Goal: Task Accomplishment & Management: Manage account settings

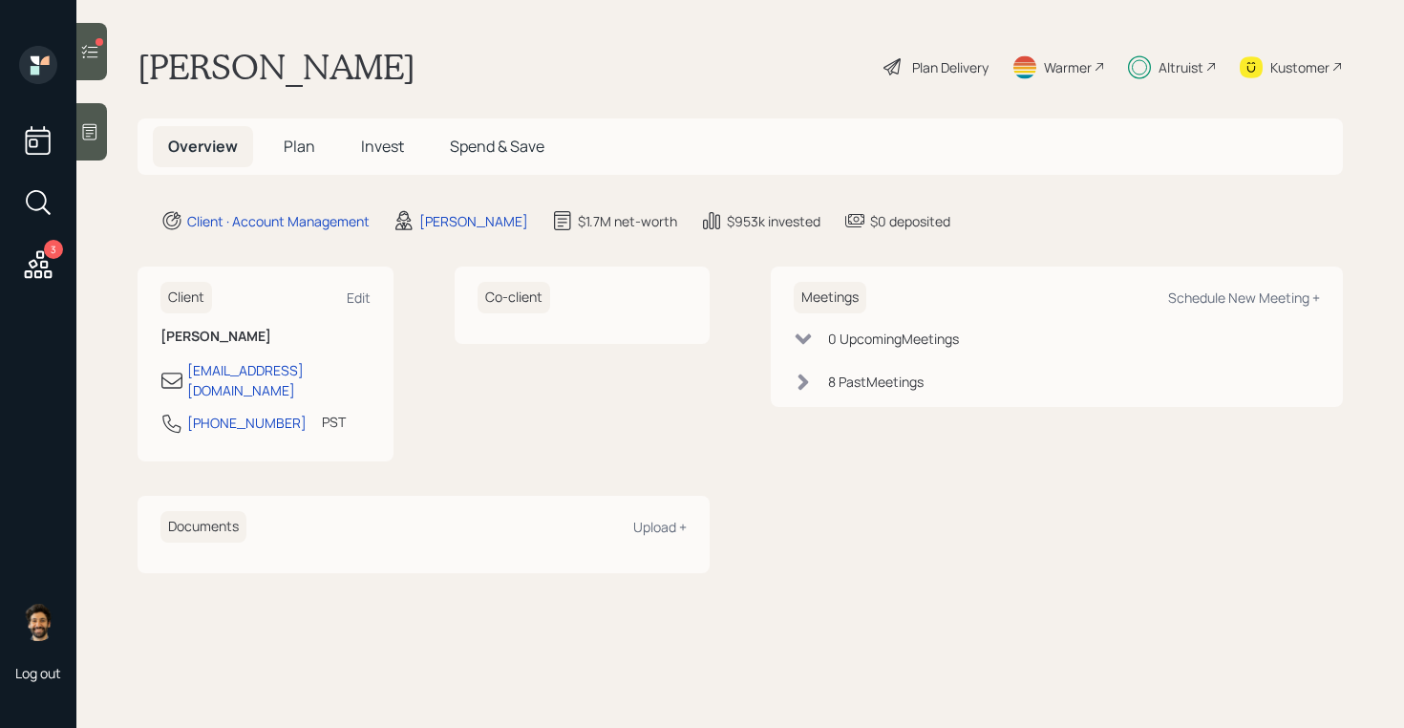
click at [931, 53] on div "Plan Delivery" at bounding box center [935, 67] width 109 height 42
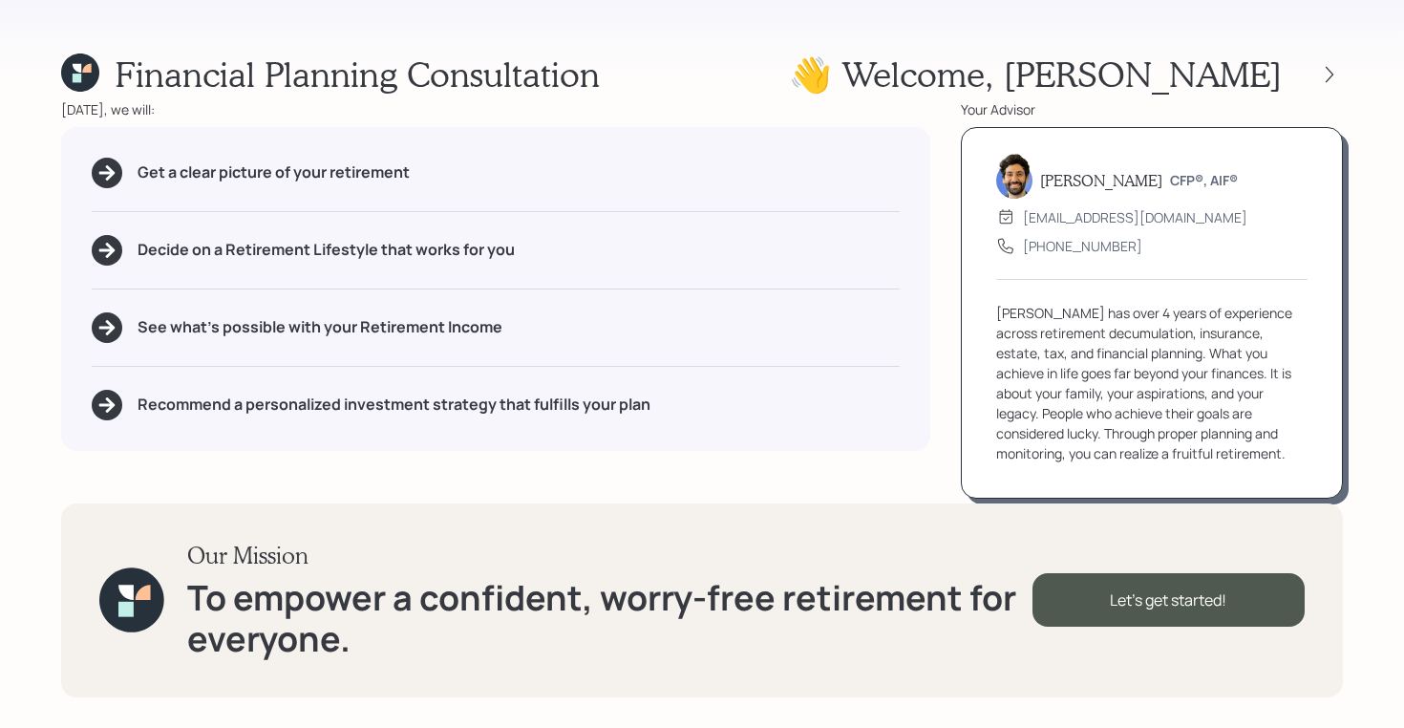
click at [1337, 61] on div at bounding box center [1311, 74] width 61 height 27
click at [1328, 72] on icon at bounding box center [1329, 74] width 19 height 19
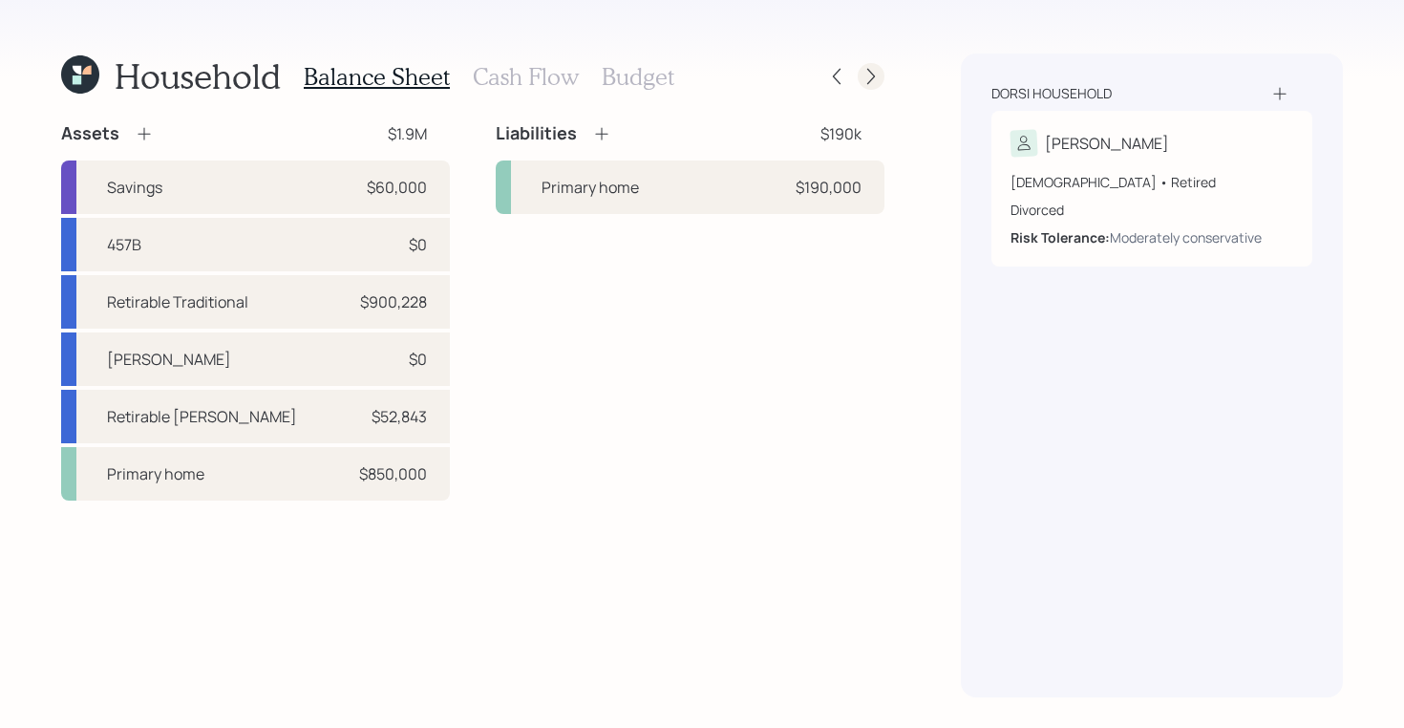
click at [869, 74] on icon at bounding box center [870, 76] width 19 height 19
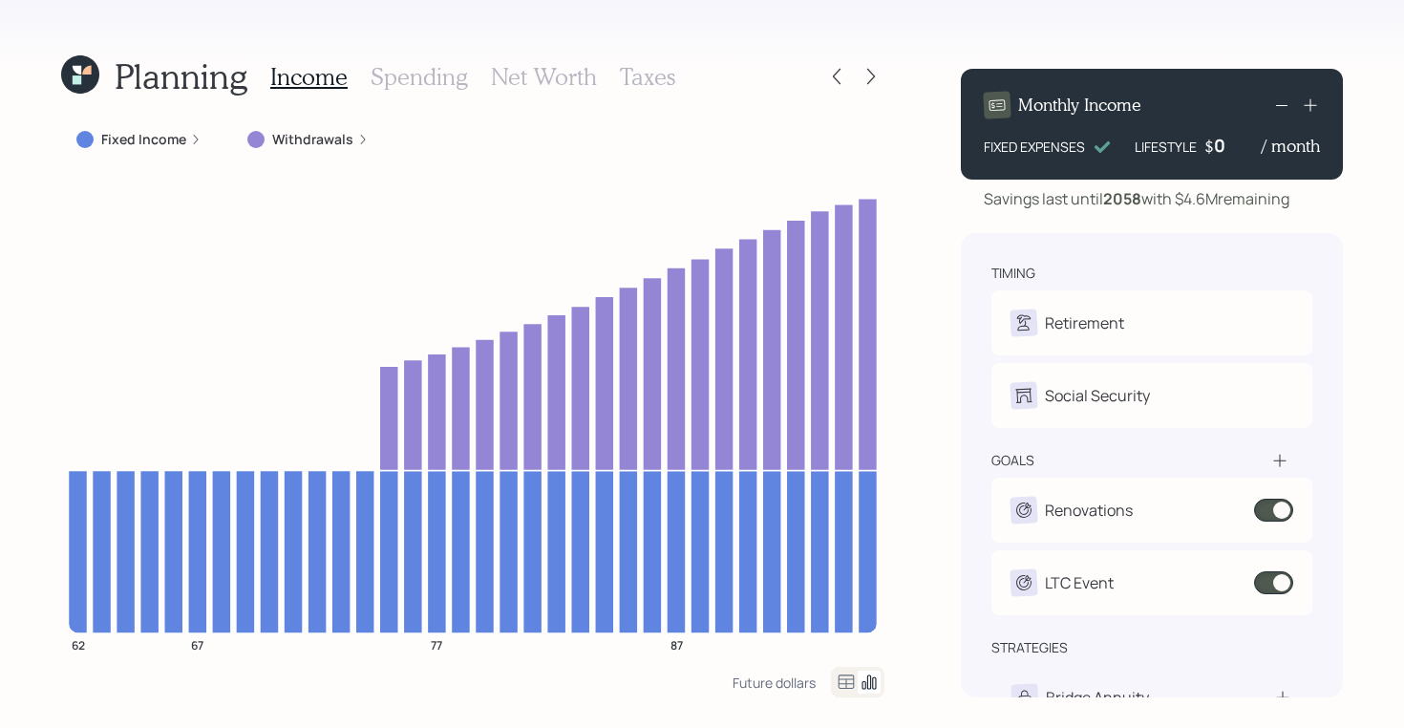
click at [869, 74] on icon at bounding box center [870, 76] width 19 height 19
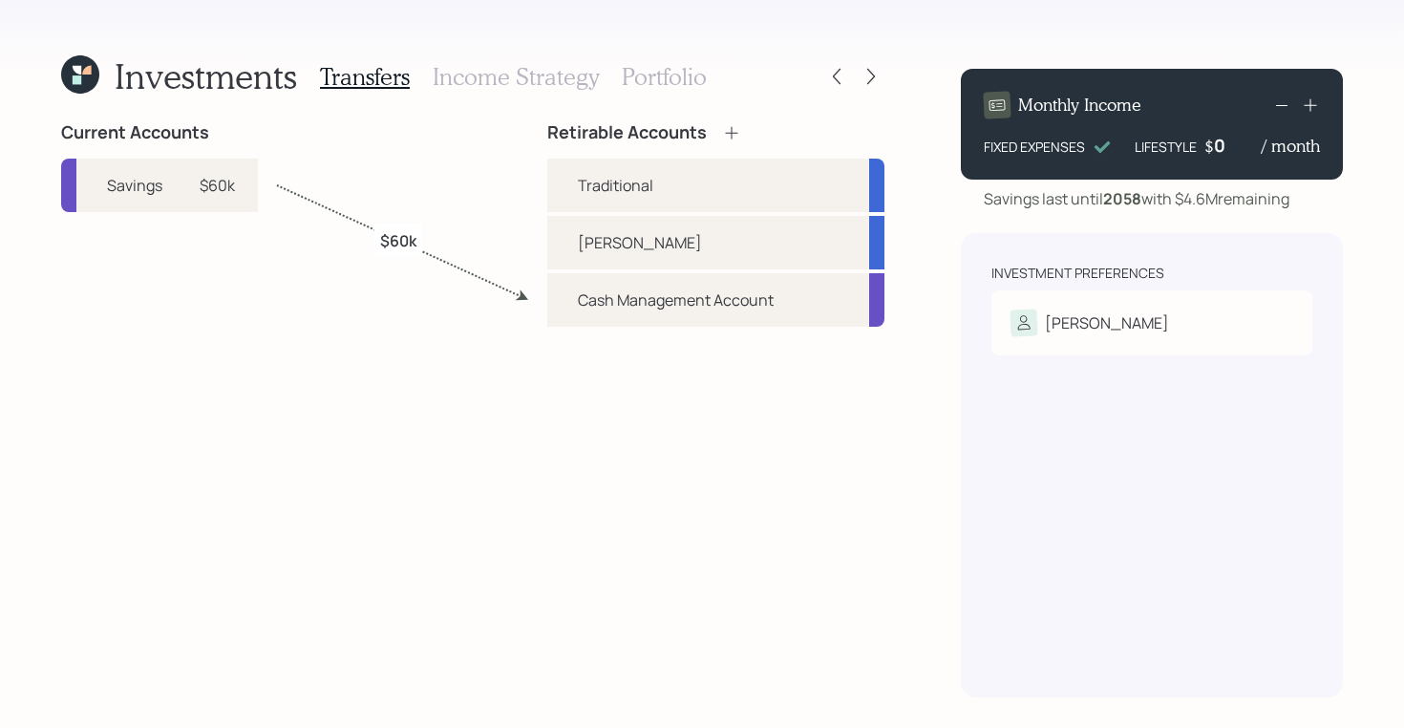
click at [533, 83] on h3 "Income Strategy" at bounding box center [516, 77] width 166 height 28
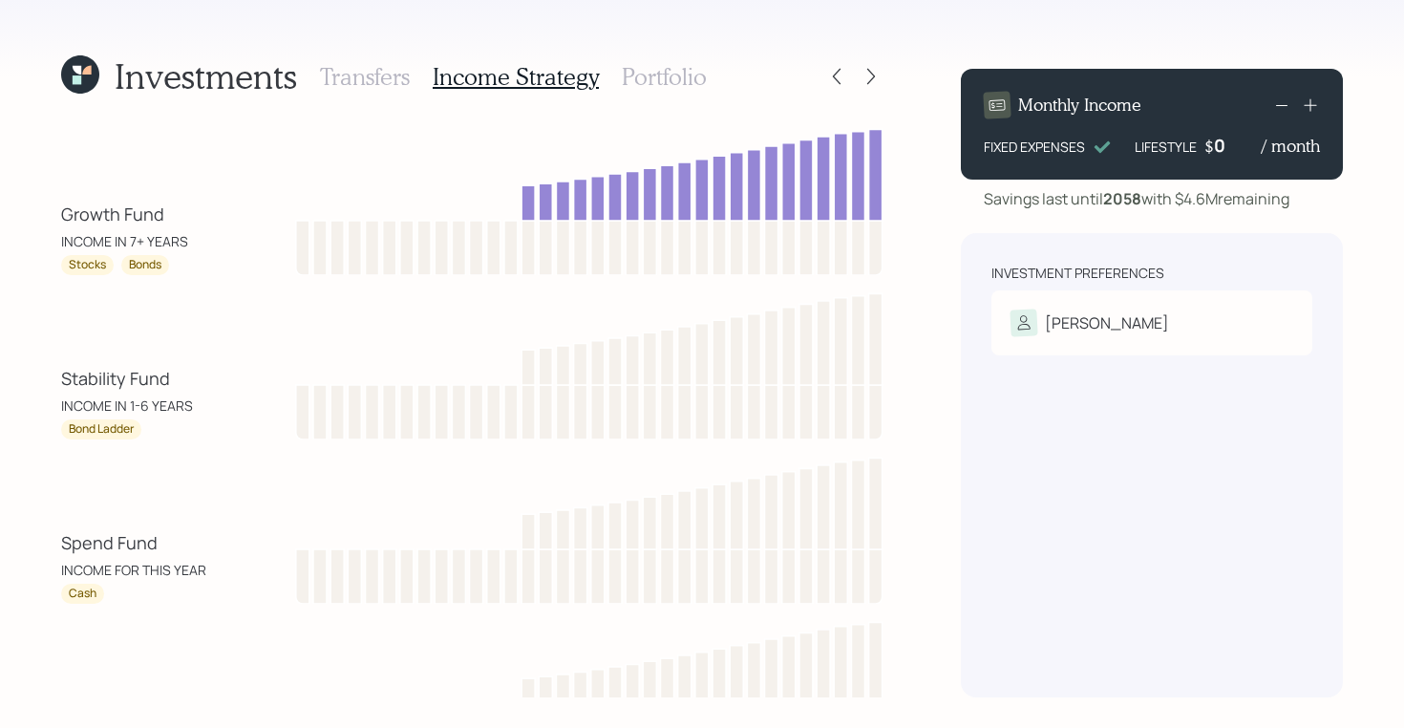
click at [687, 84] on h3 "Portfolio" at bounding box center [664, 77] width 85 height 28
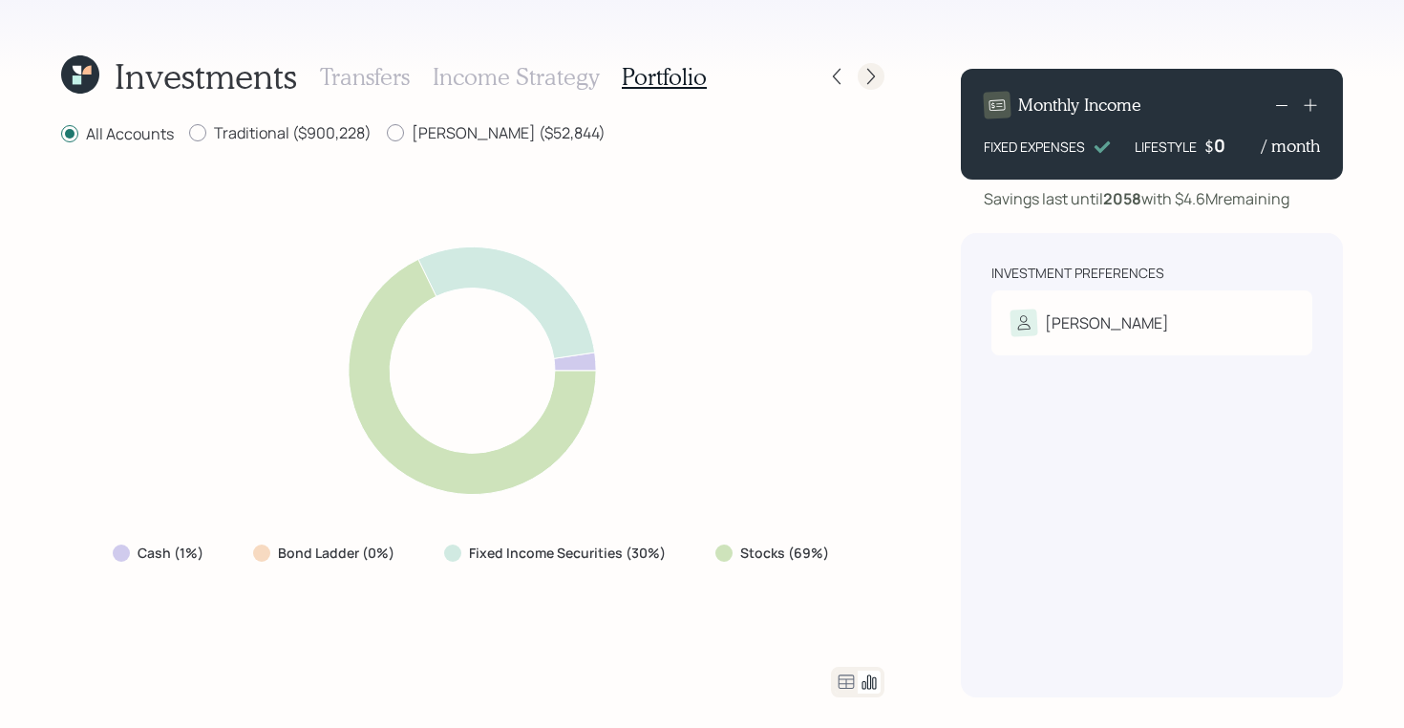
click at [880, 76] on div at bounding box center [870, 76] width 27 height 27
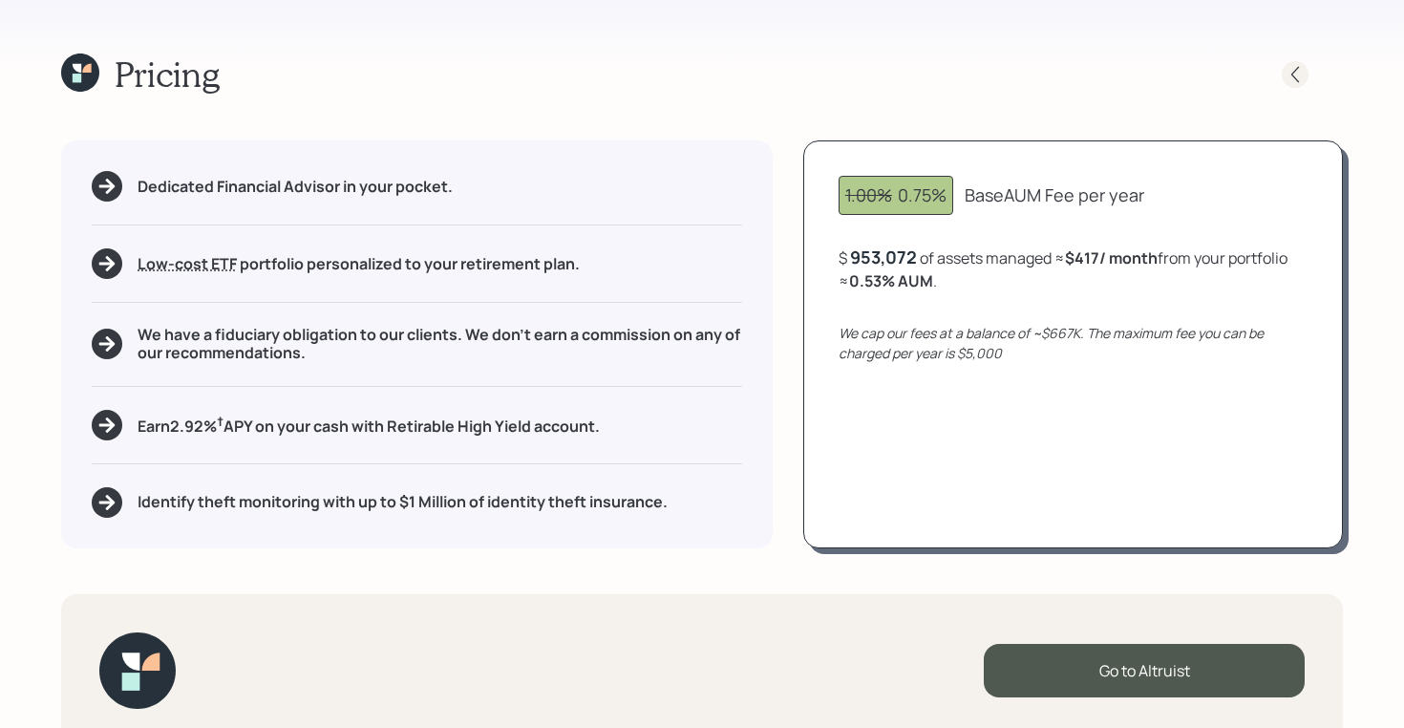
click at [1291, 73] on icon at bounding box center [1295, 74] width 8 height 16
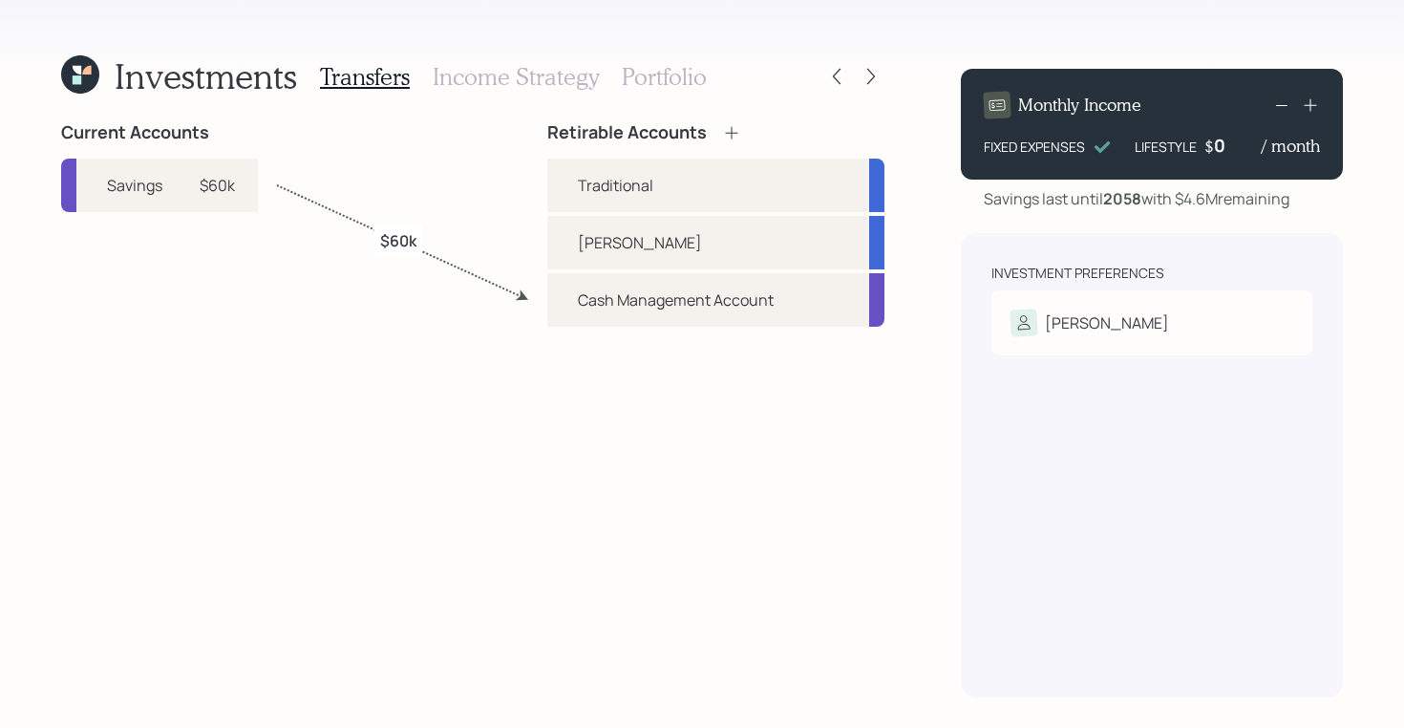
click at [66, 73] on icon at bounding box center [80, 74] width 38 height 38
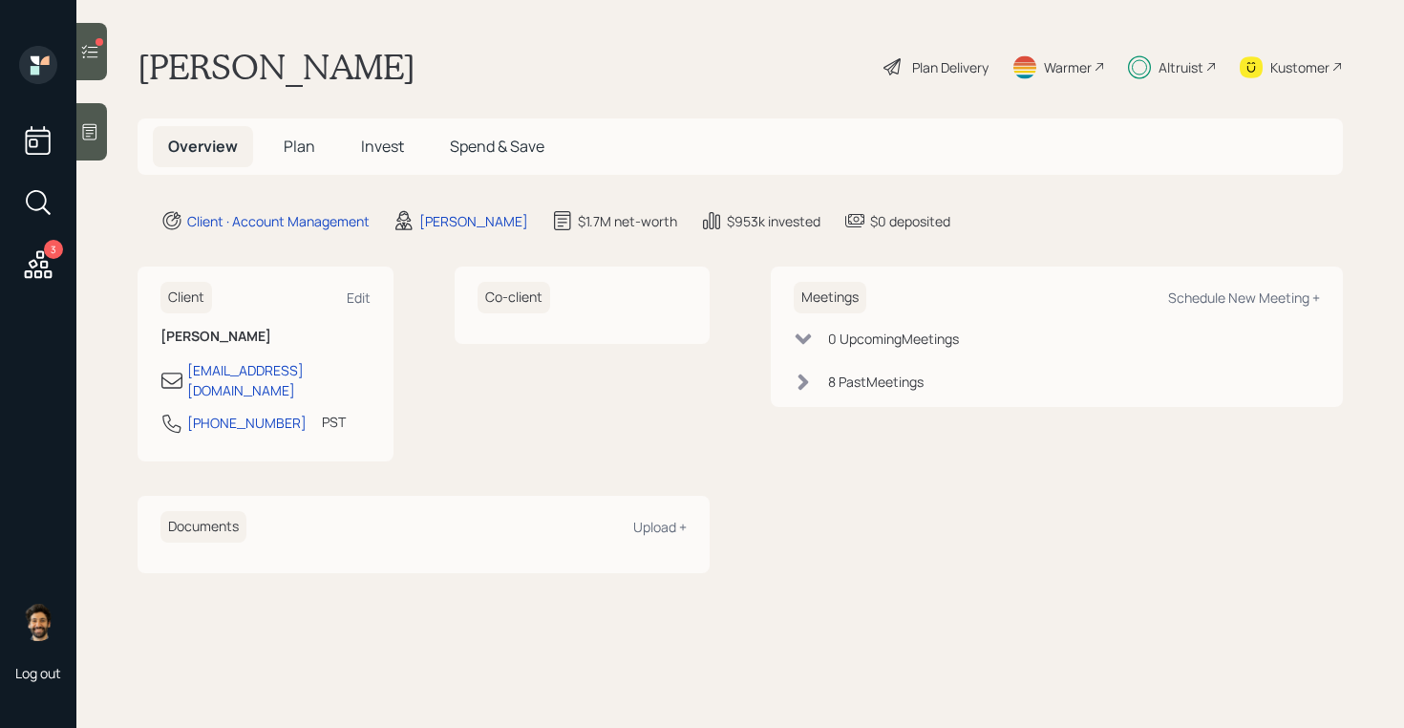
click at [307, 145] on span "Plan" at bounding box center [300, 146] width 32 height 21
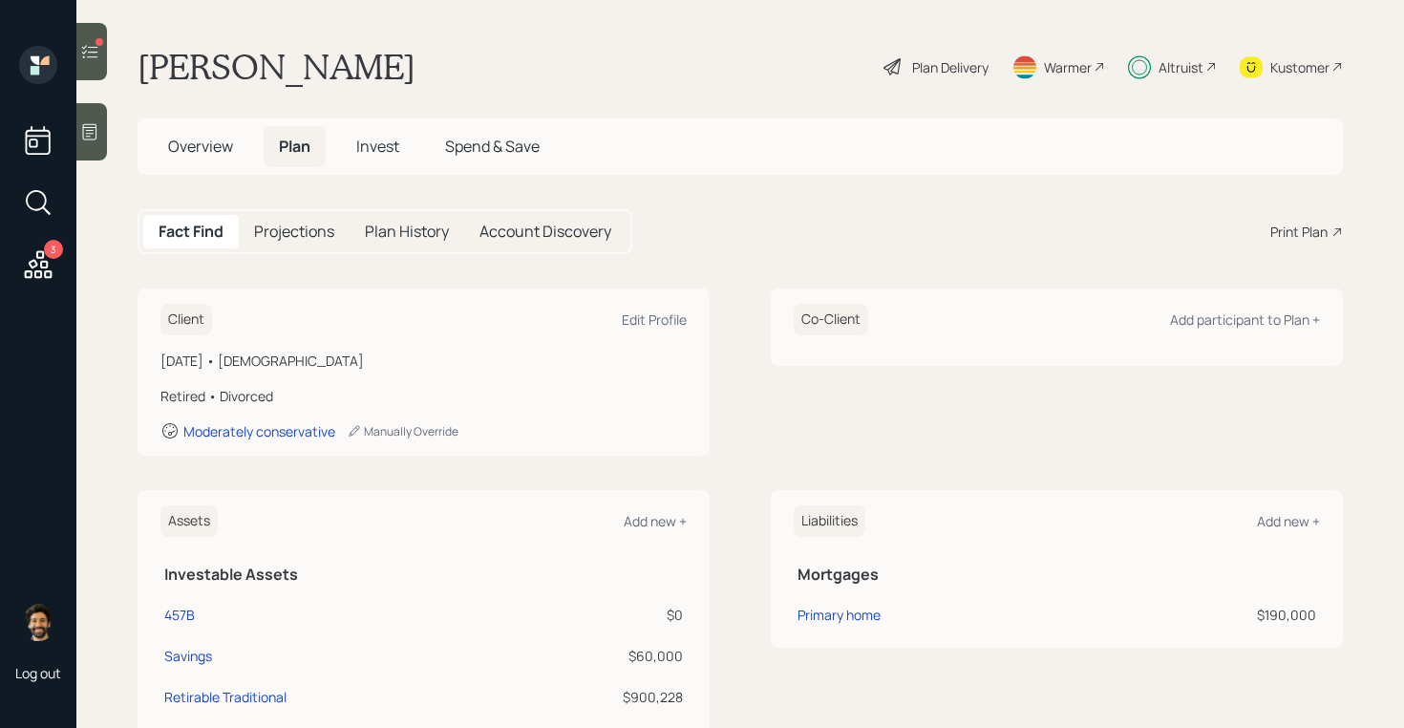
click at [1311, 227] on div "Print Plan" at bounding box center [1298, 232] width 57 height 20
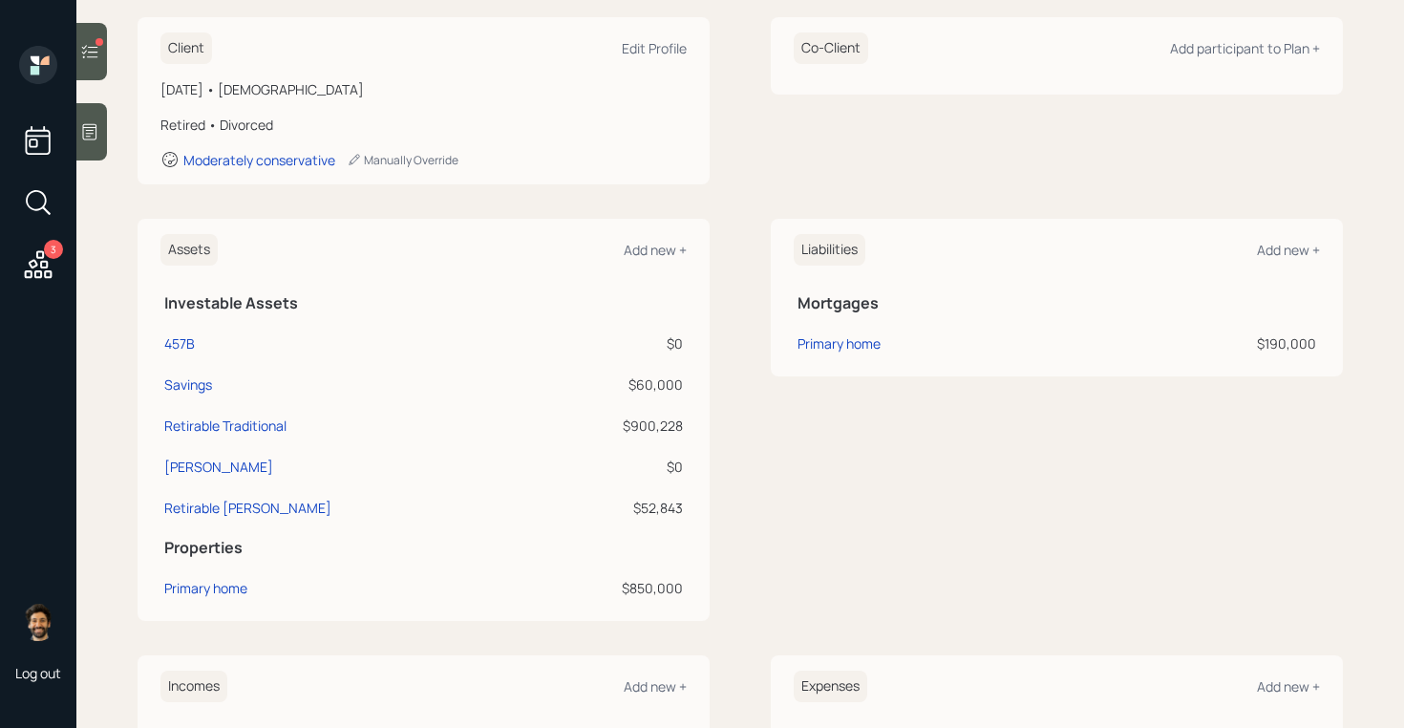
scroll to position [283, 0]
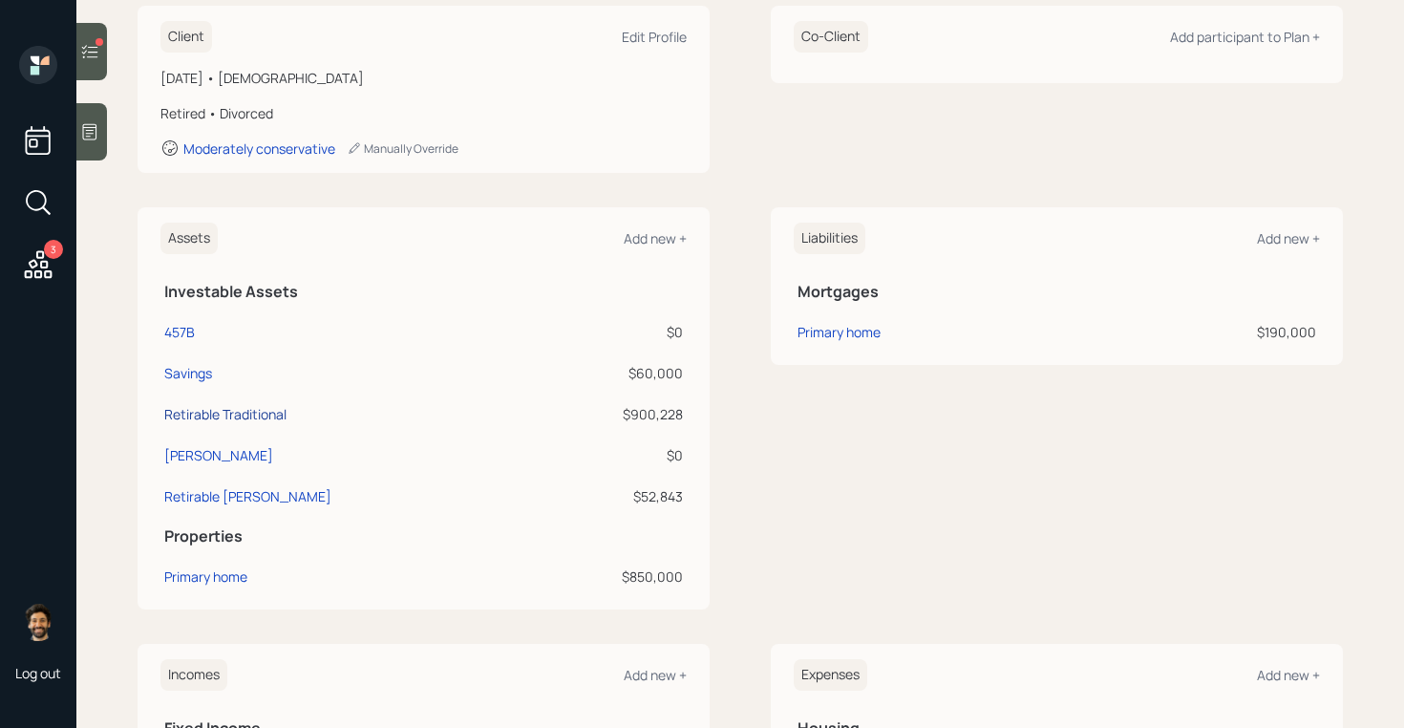
click at [193, 415] on div "Retirable Traditional" at bounding box center [225, 414] width 122 height 20
select select "ira"
select select "balanced"
click at [188, 337] on div "457B" at bounding box center [179, 332] width 31 height 20
select select "company_sponsored"
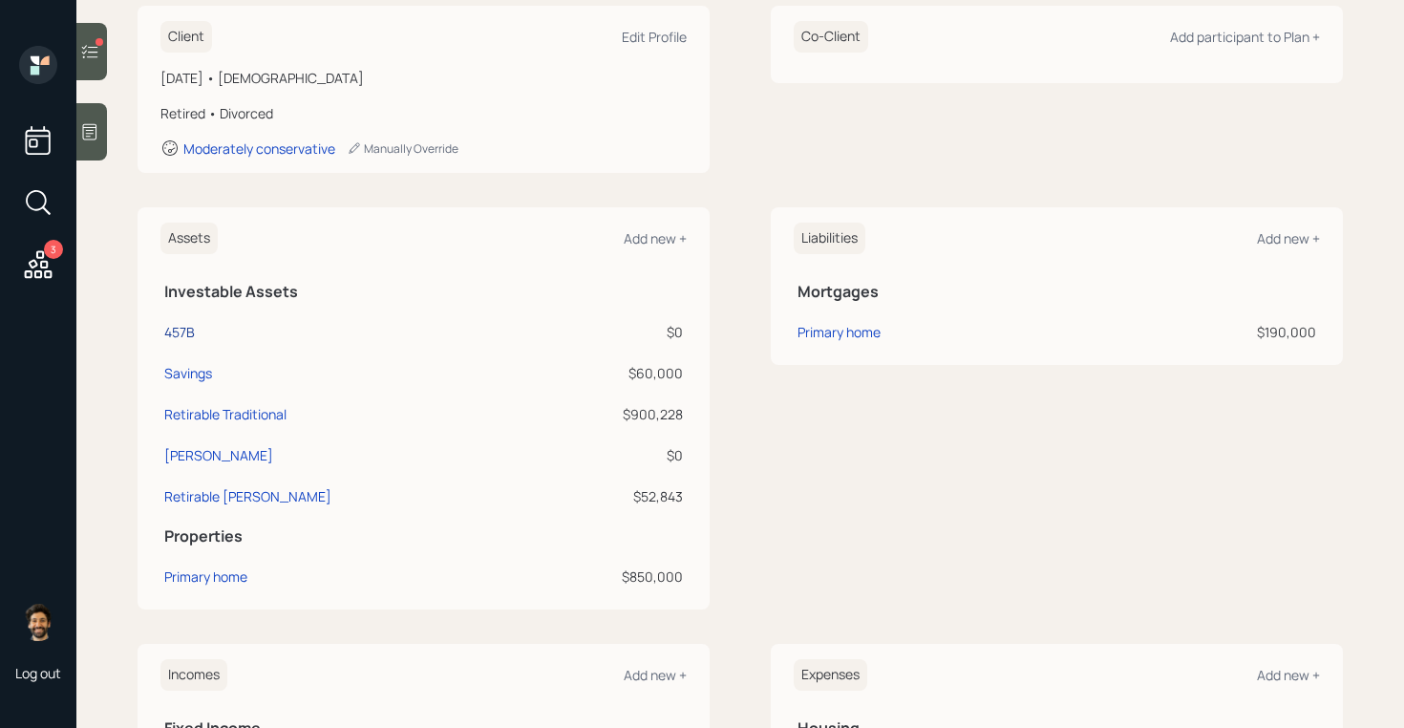
select select "balanced"
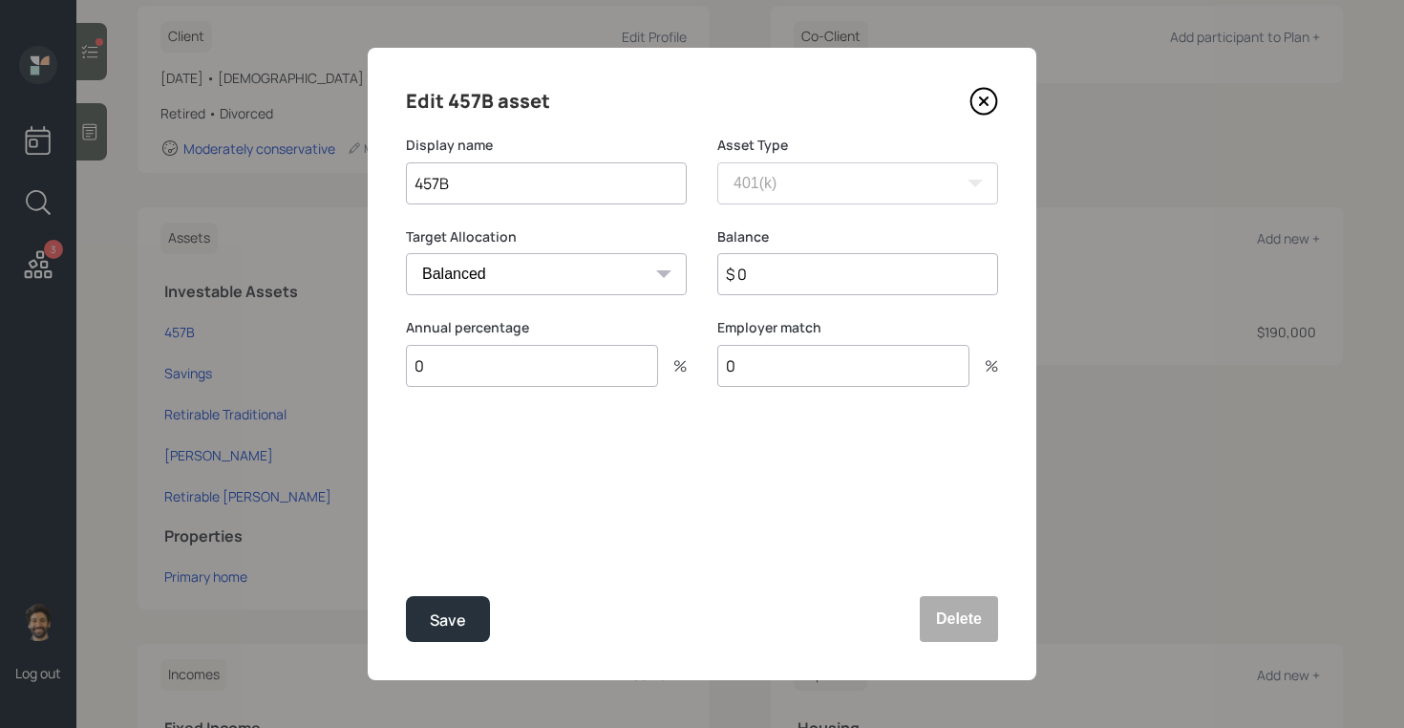
click at [503, 272] on select "Cash Conservative Balanced Aggressive" at bounding box center [546, 274] width 281 height 42
click at [406, 253] on select "Cash Conservative Balanced Aggressive" at bounding box center [546, 274] width 281 height 42
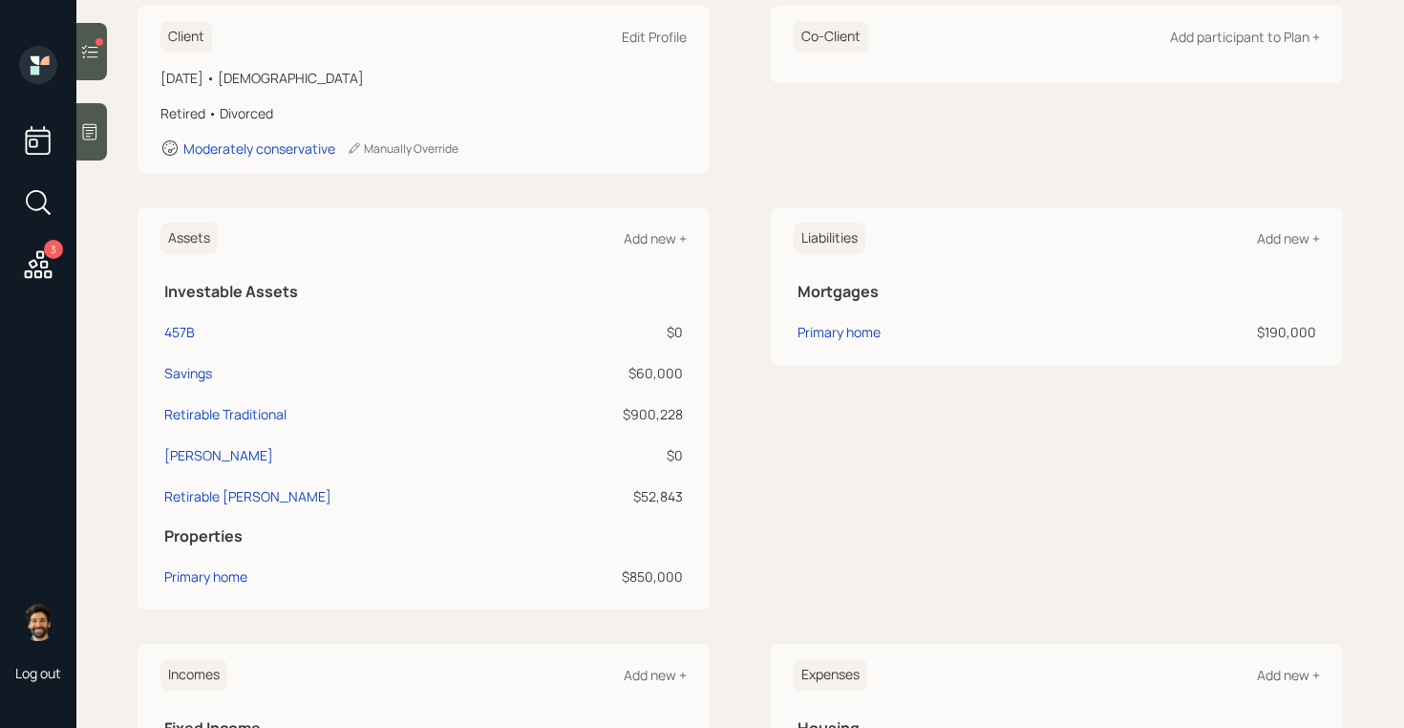
click at [327, 266] on div "Assets Add new + Investable Assets 457B $0 Savings $60,000 Retirable Traditiona…" at bounding box center [423, 408] width 572 height 402
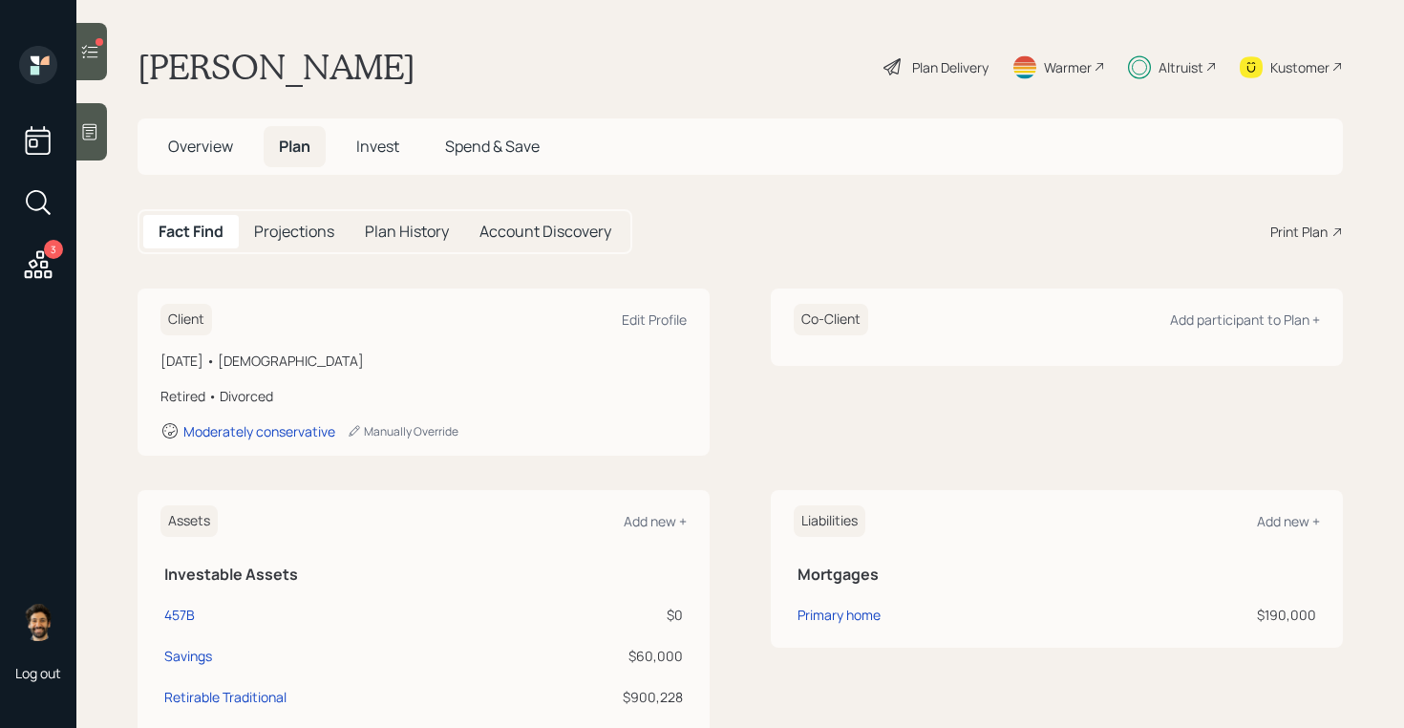
click at [372, 154] on span "Invest" at bounding box center [377, 146] width 43 height 21
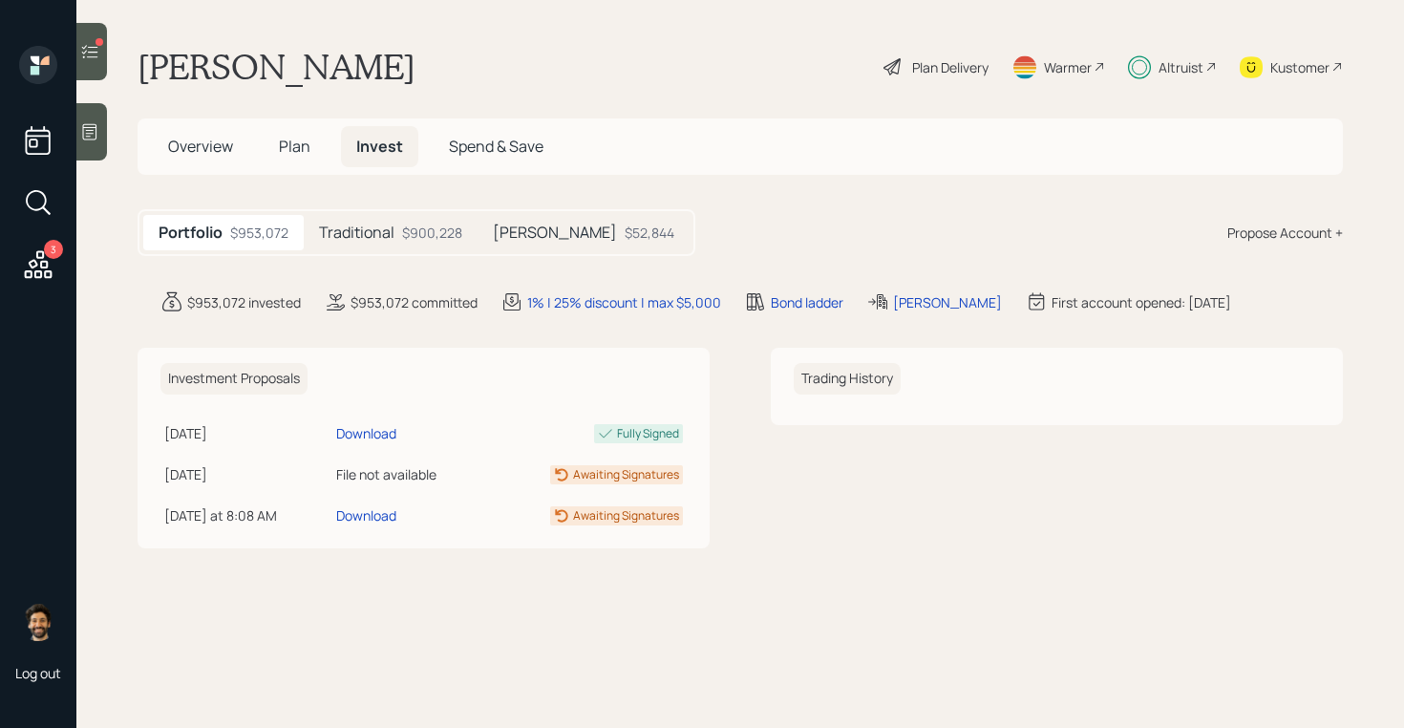
click at [434, 236] on div "$900,228" at bounding box center [432, 232] width 60 height 20
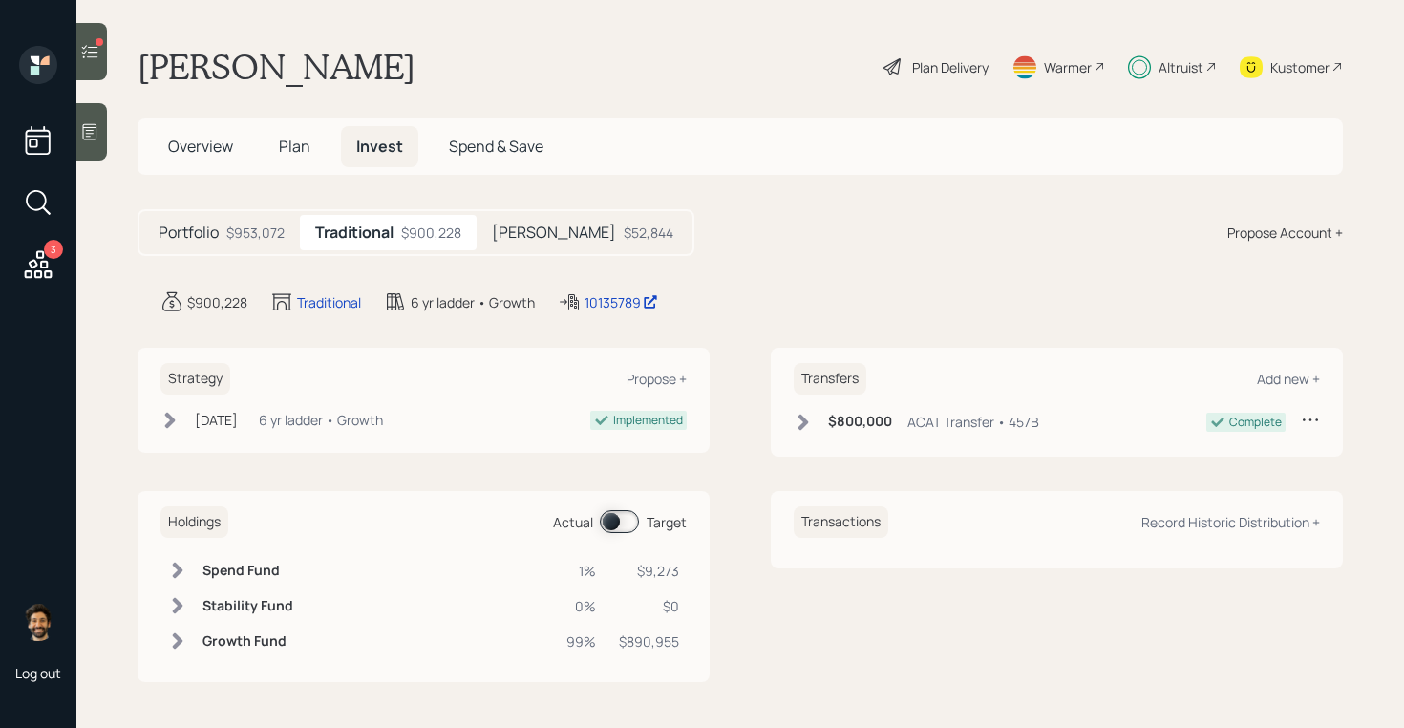
click at [300, 146] on span "Plan" at bounding box center [295, 146] width 32 height 21
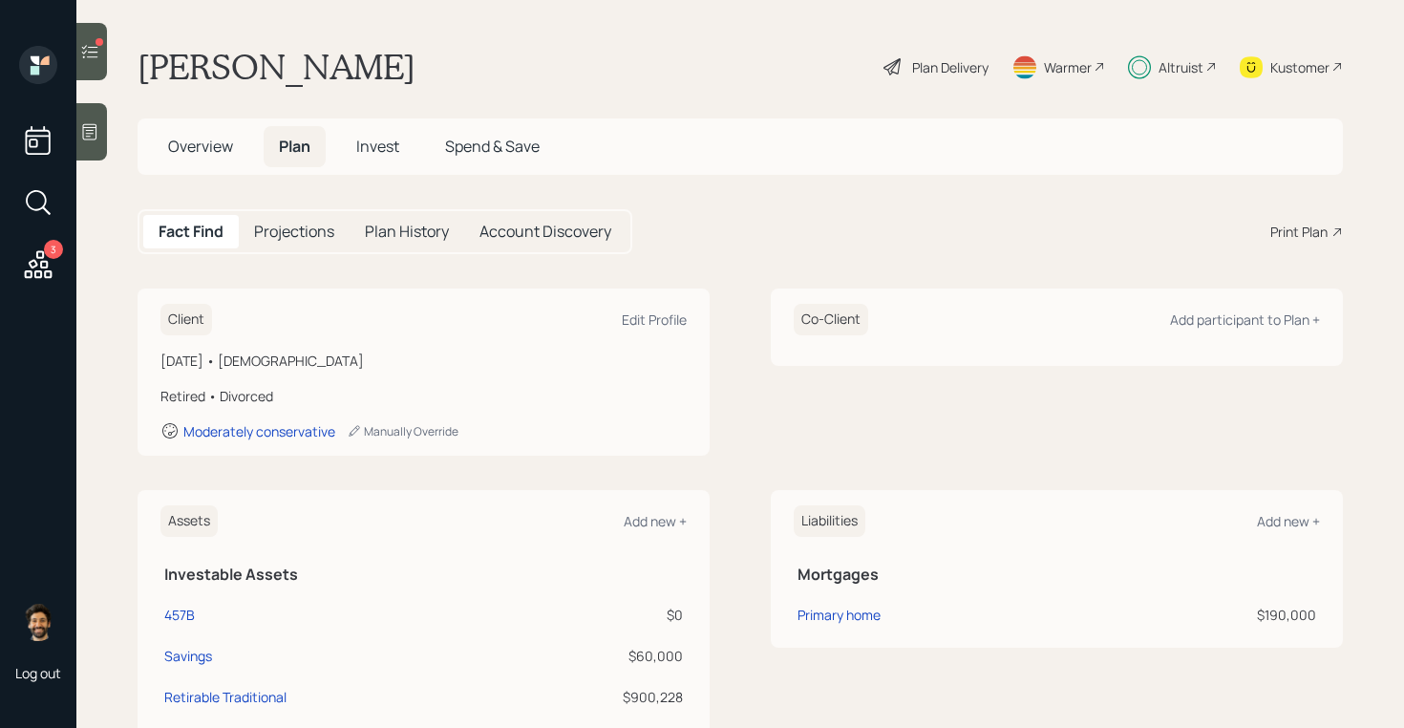
click at [929, 61] on div "Plan Delivery" at bounding box center [950, 67] width 76 height 20
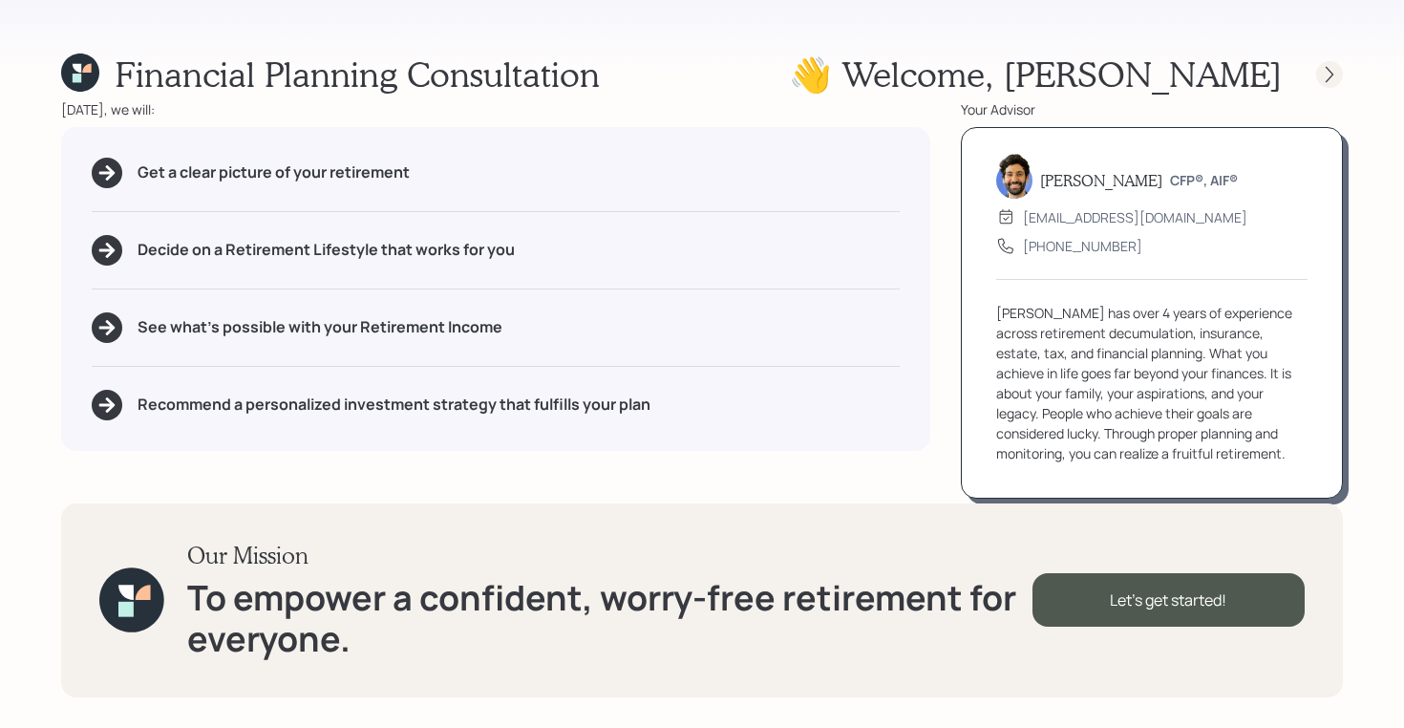
click at [1332, 79] on icon at bounding box center [1329, 74] width 19 height 19
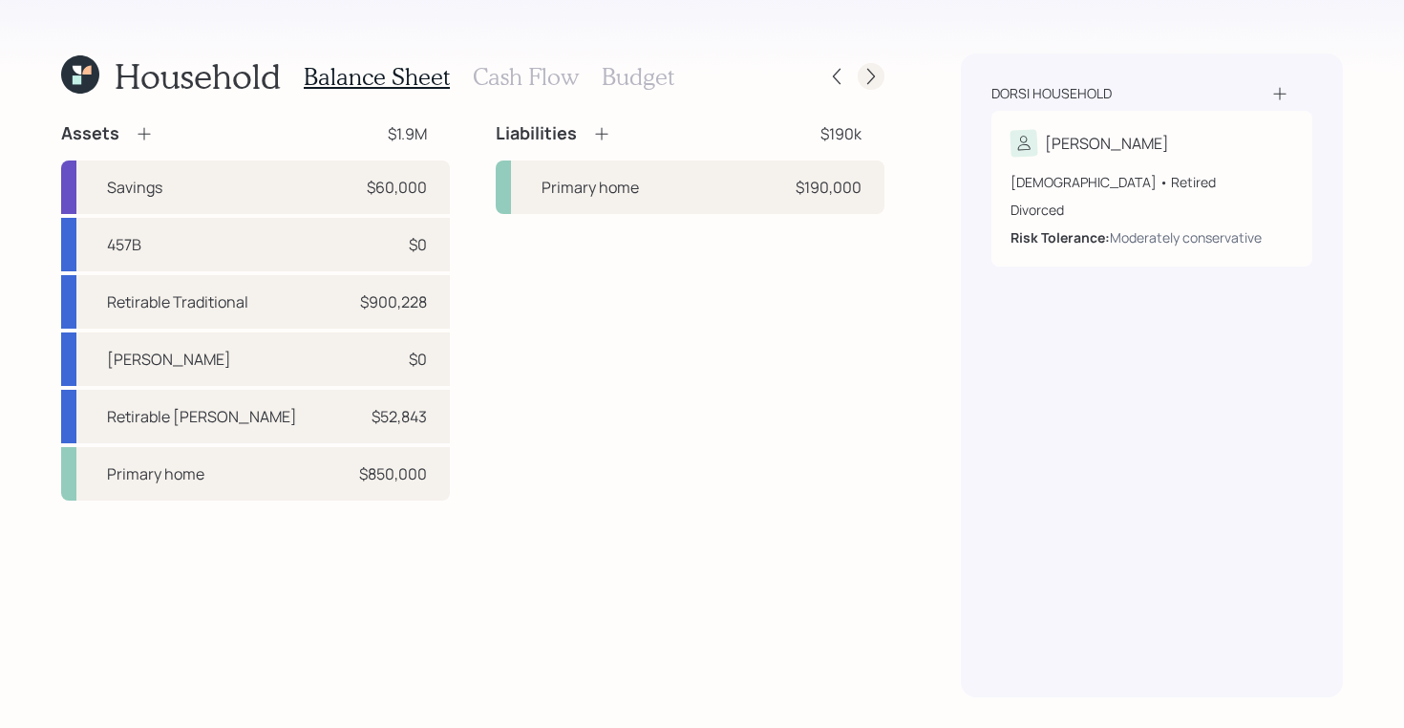
click at [858, 76] on div at bounding box center [870, 76] width 27 height 27
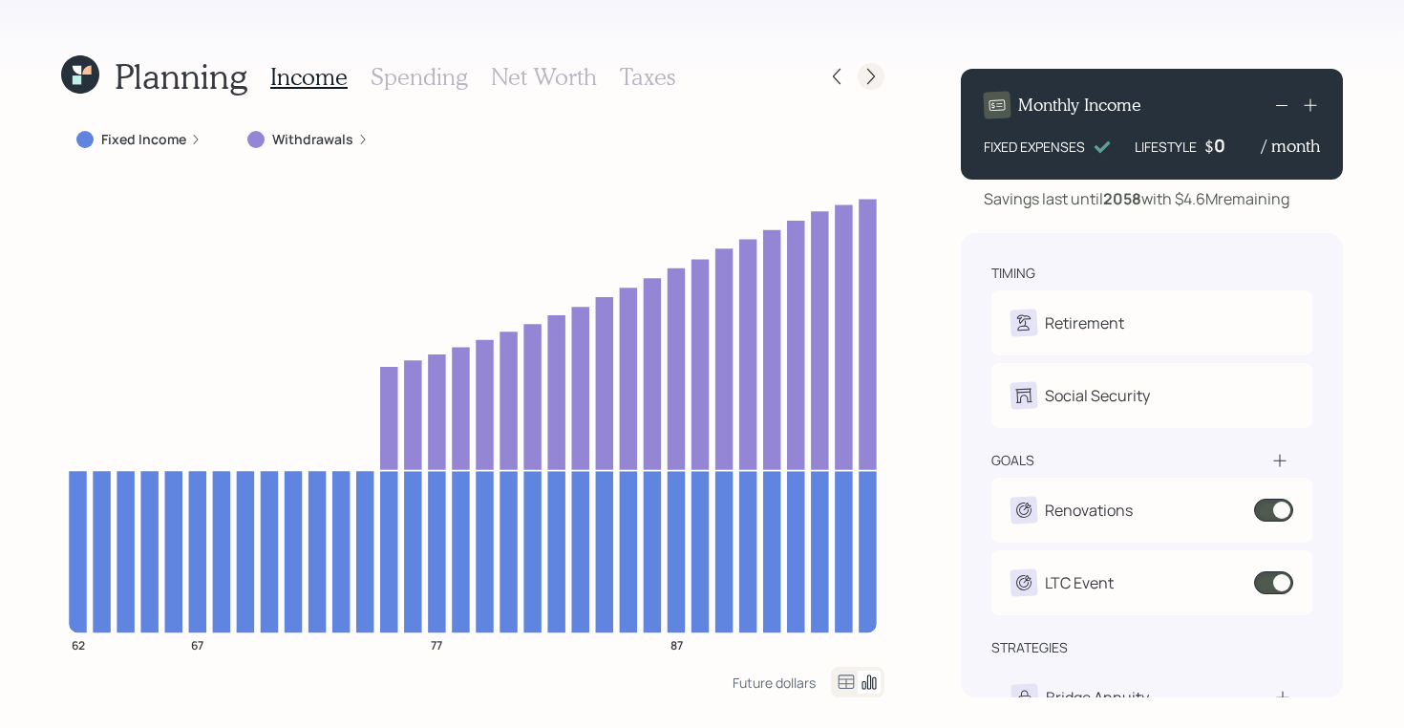
click at [871, 76] on icon at bounding box center [870, 76] width 19 height 19
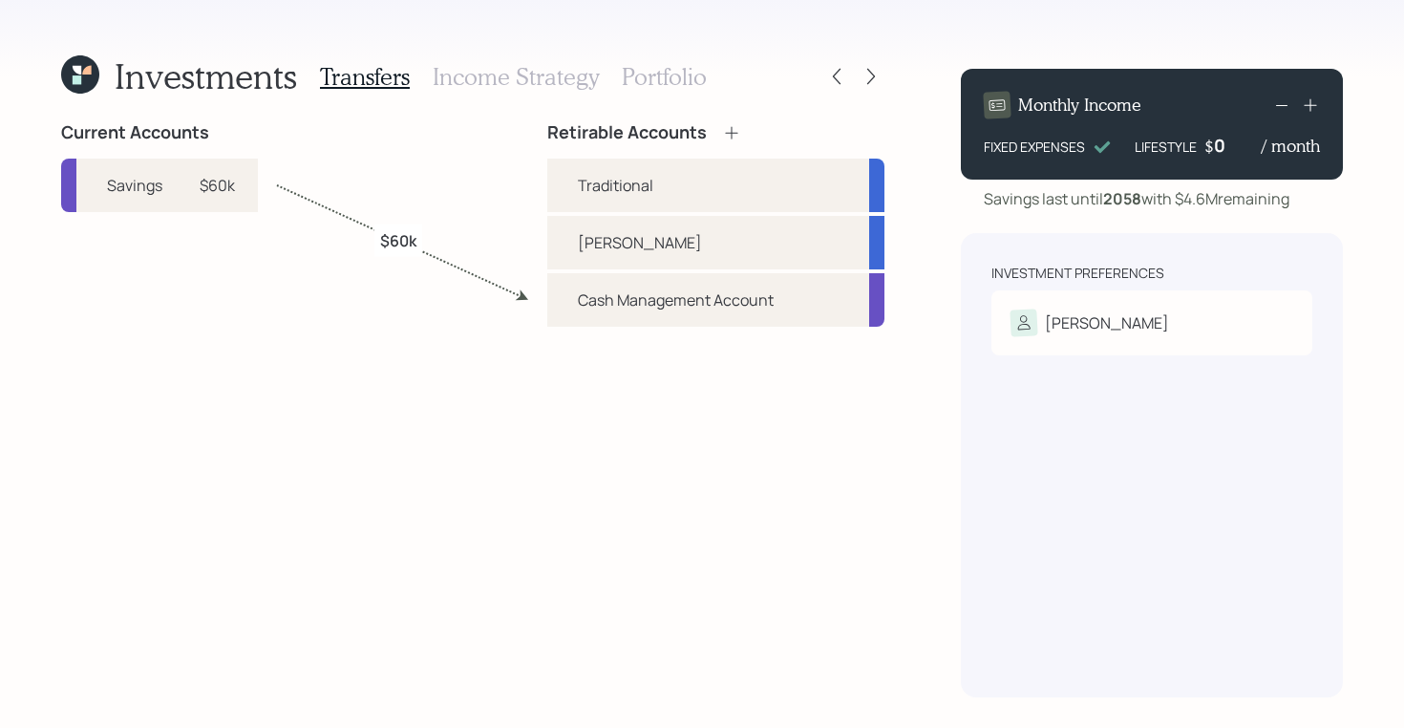
click at [549, 86] on h3 "Income Strategy" at bounding box center [516, 77] width 166 height 28
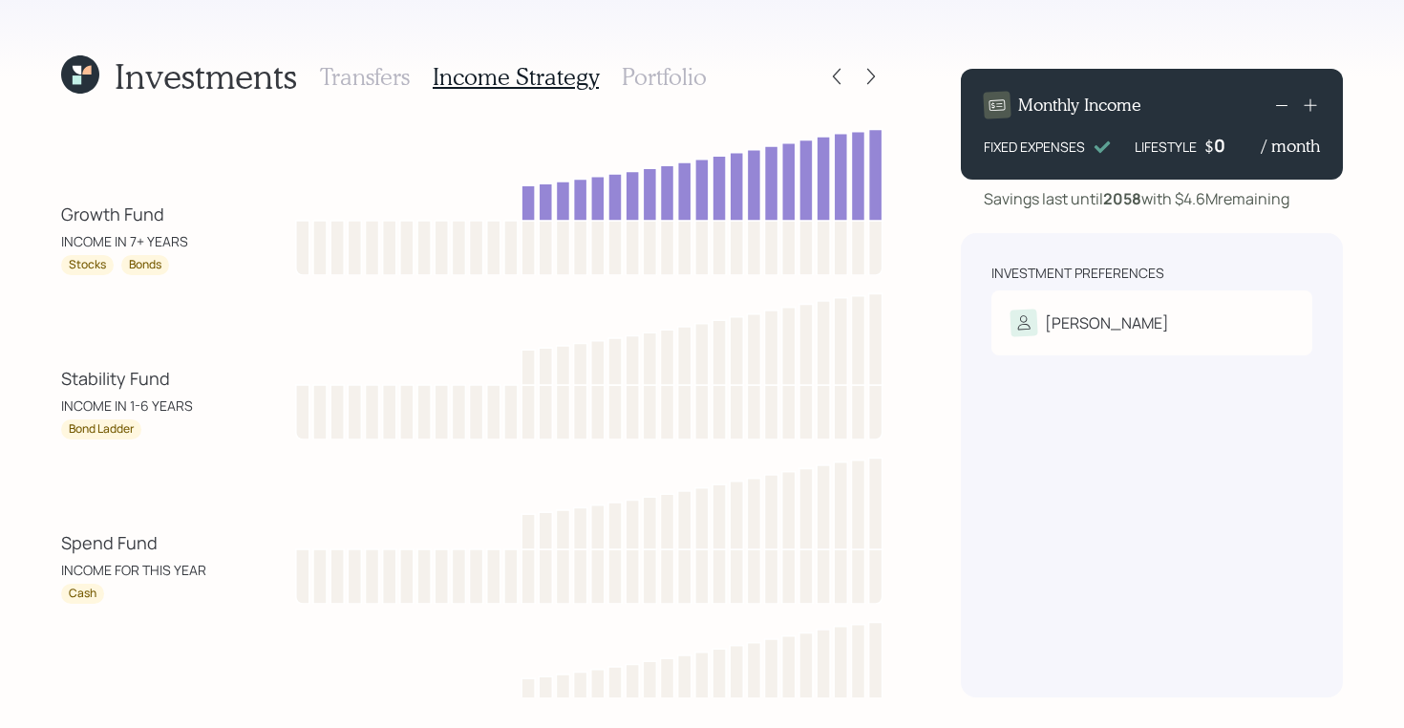
click at [667, 83] on h3 "Portfolio" at bounding box center [664, 77] width 85 height 28
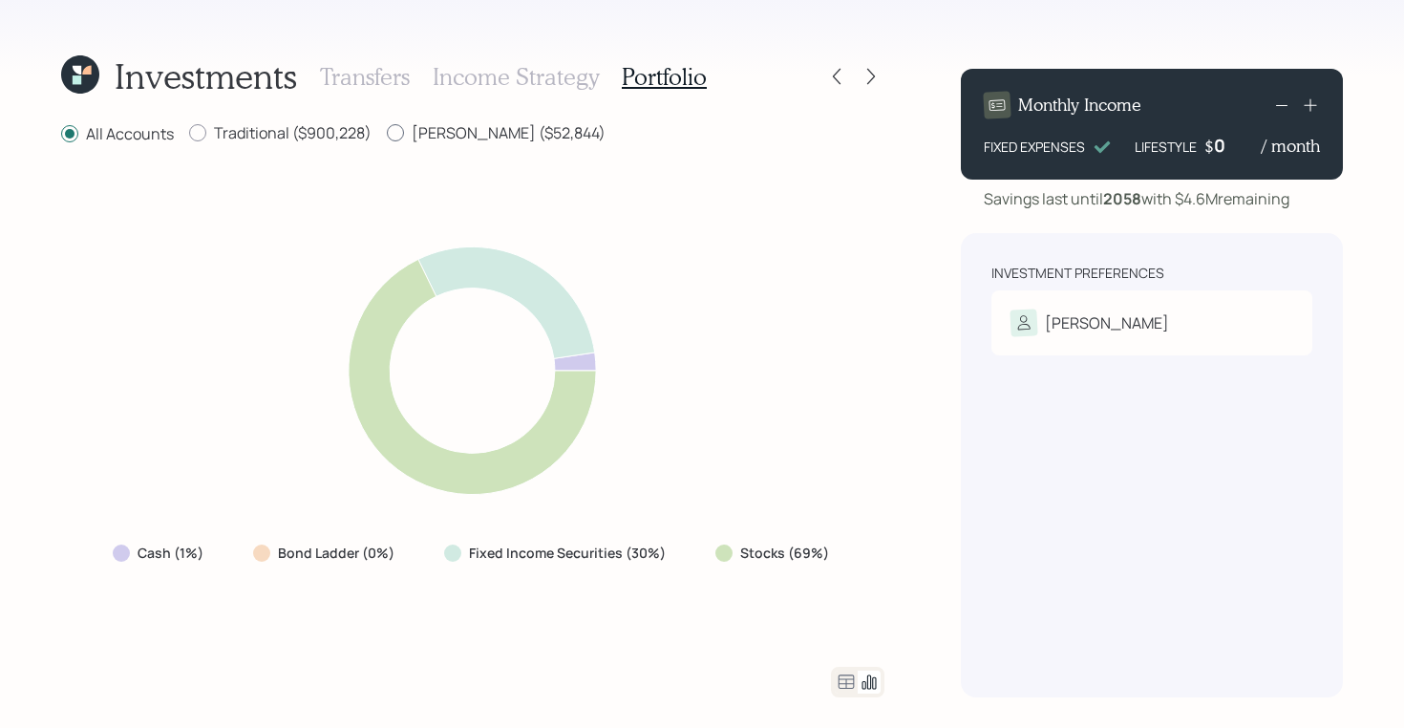
click at [396, 131] on div at bounding box center [395, 132] width 17 height 17
click at [387, 133] on input "Roth ($52,844)" at bounding box center [386, 133] width 1 height 1
radio input "true"
radio input "false"
click at [199, 137] on div at bounding box center [197, 132] width 17 height 17
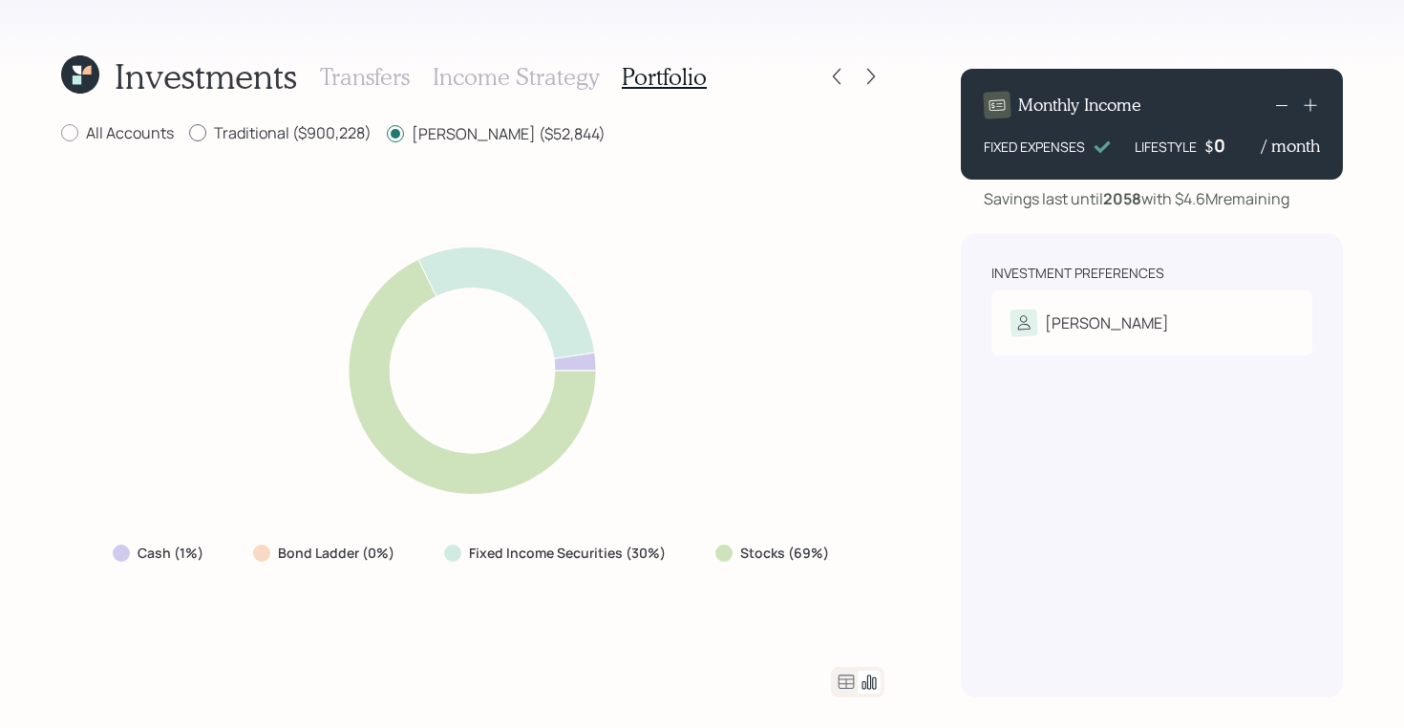
click at [189, 134] on input "Traditional ($900,228)" at bounding box center [188, 133] width 1 height 1
radio input "true"
radio input "false"
click at [72, 73] on icon at bounding box center [80, 74] width 38 height 38
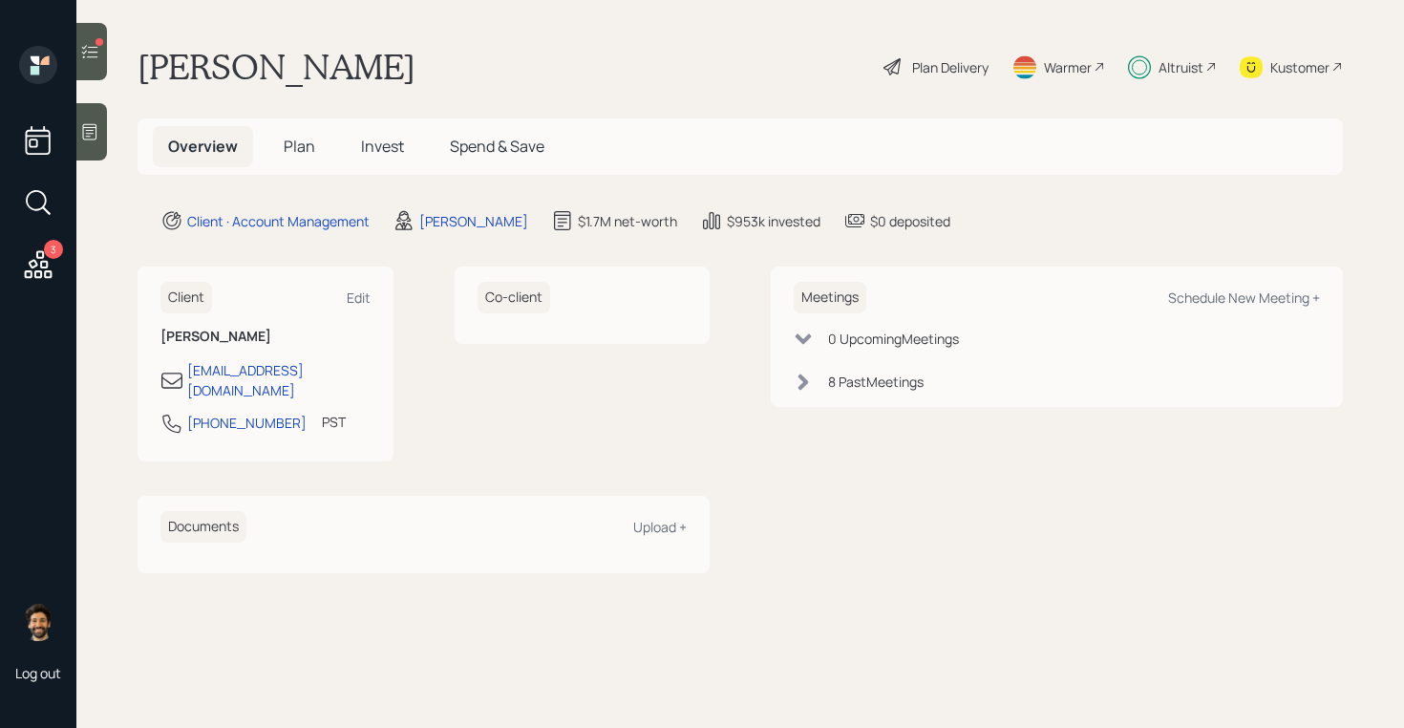
click at [290, 141] on span "Plan" at bounding box center [300, 146] width 32 height 21
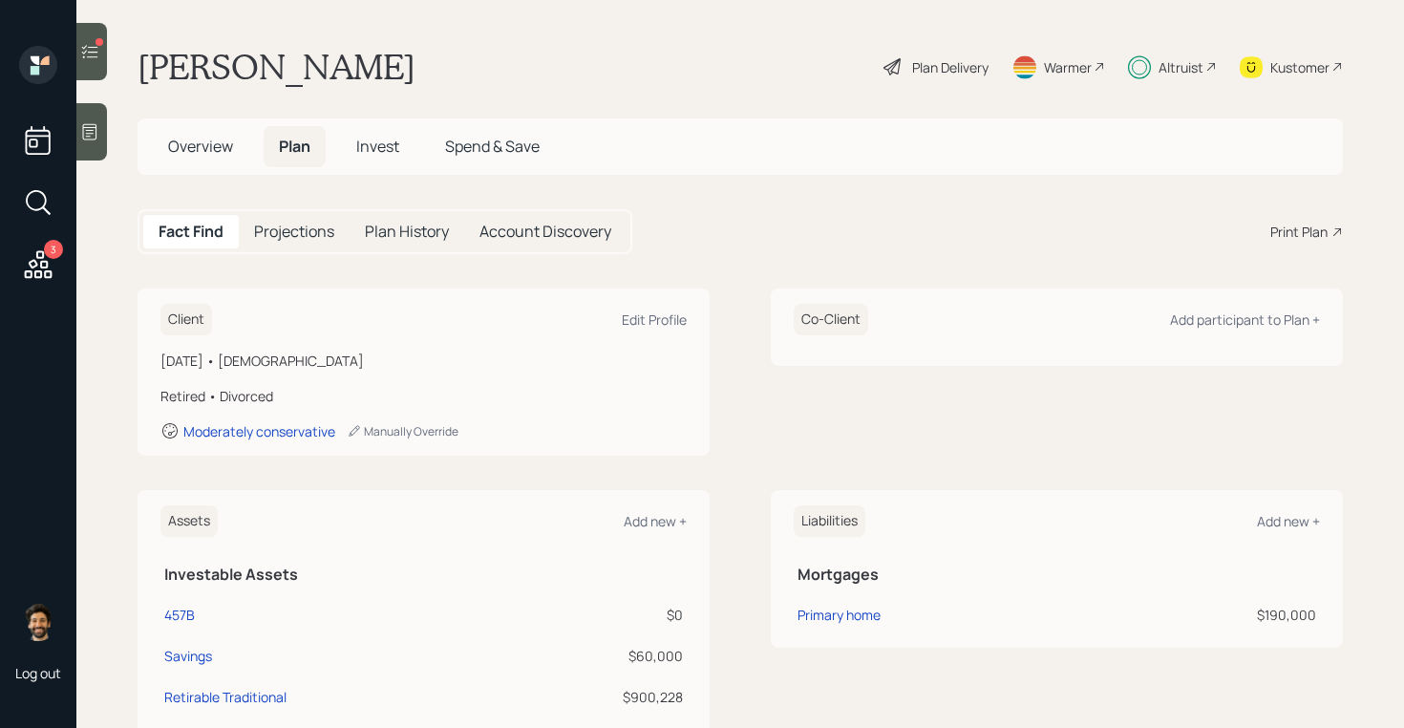
click at [380, 147] on span "Invest" at bounding box center [377, 146] width 43 height 21
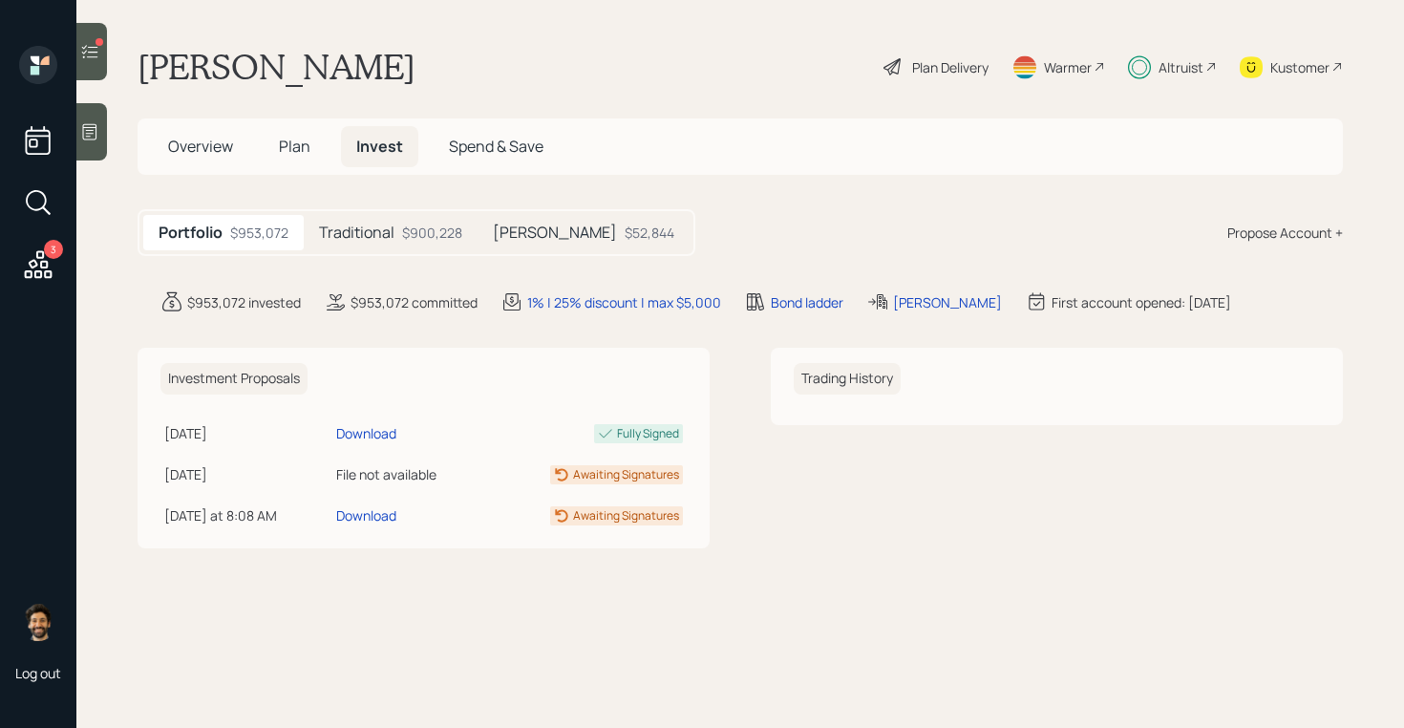
click at [369, 228] on h5 "Traditional" at bounding box center [356, 232] width 75 height 18
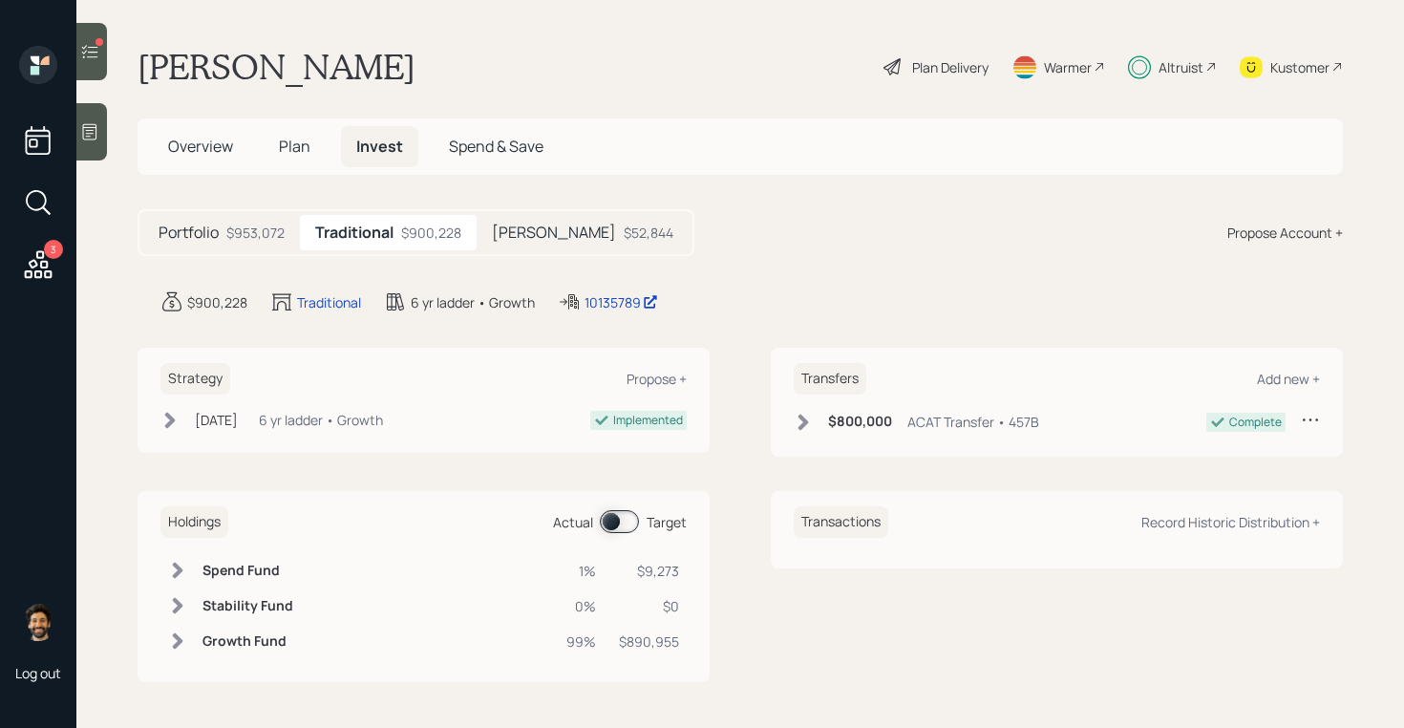
click at [623, 230] on div "$52,844" at bounding box center [648, 232] width 50 height 20
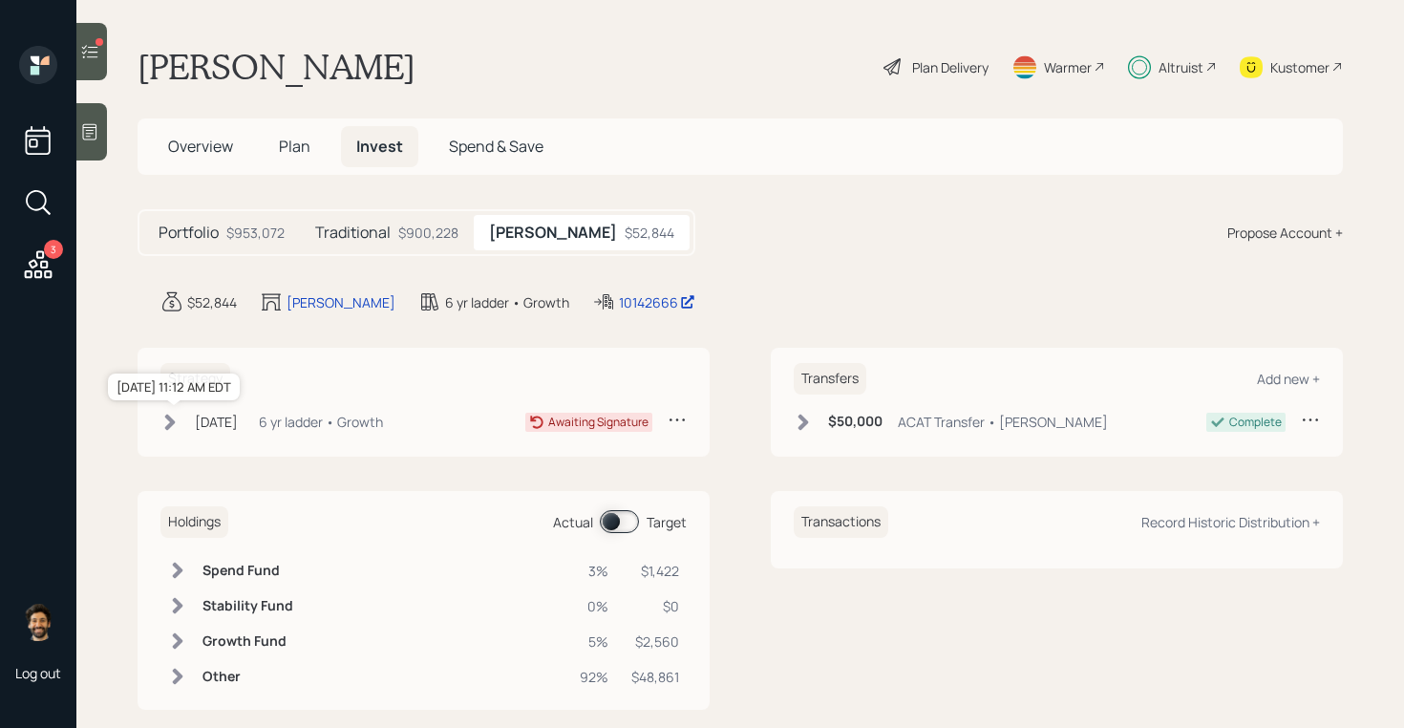
click at [210, 425] on div "[DATE]" at bounding box center [216, 422] width 43 height 20
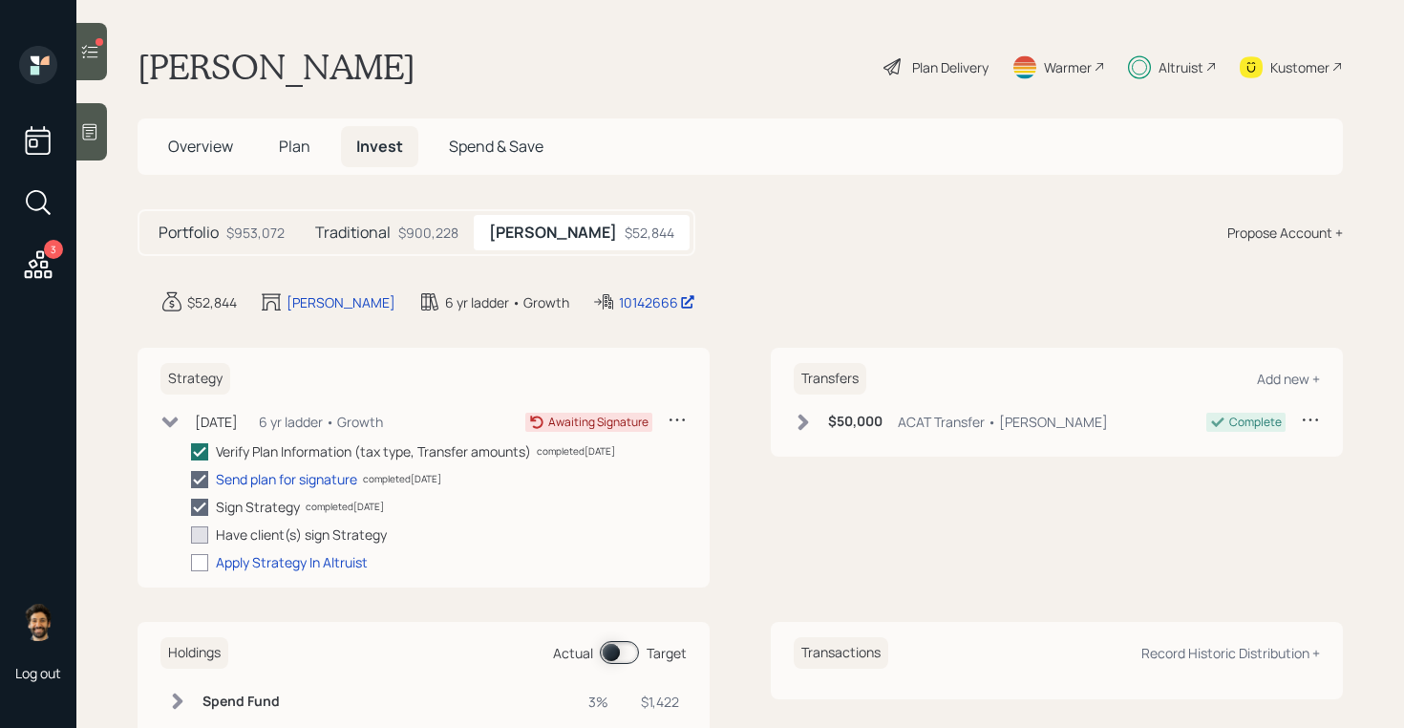
click at [87, 58] on icon at bounding box center [89, 51] width 19 height 19
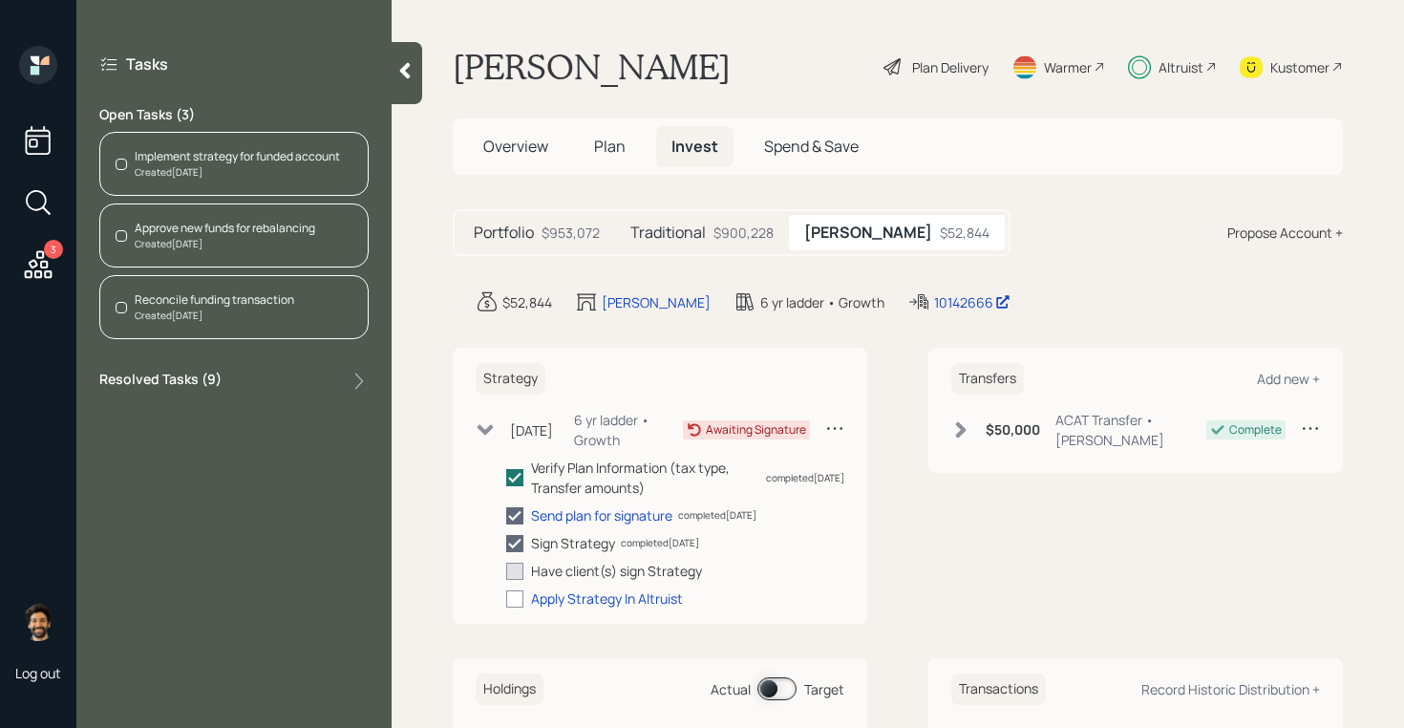
click at [398, 70] on icon at bounding box center [404, 70] width 19 height 19
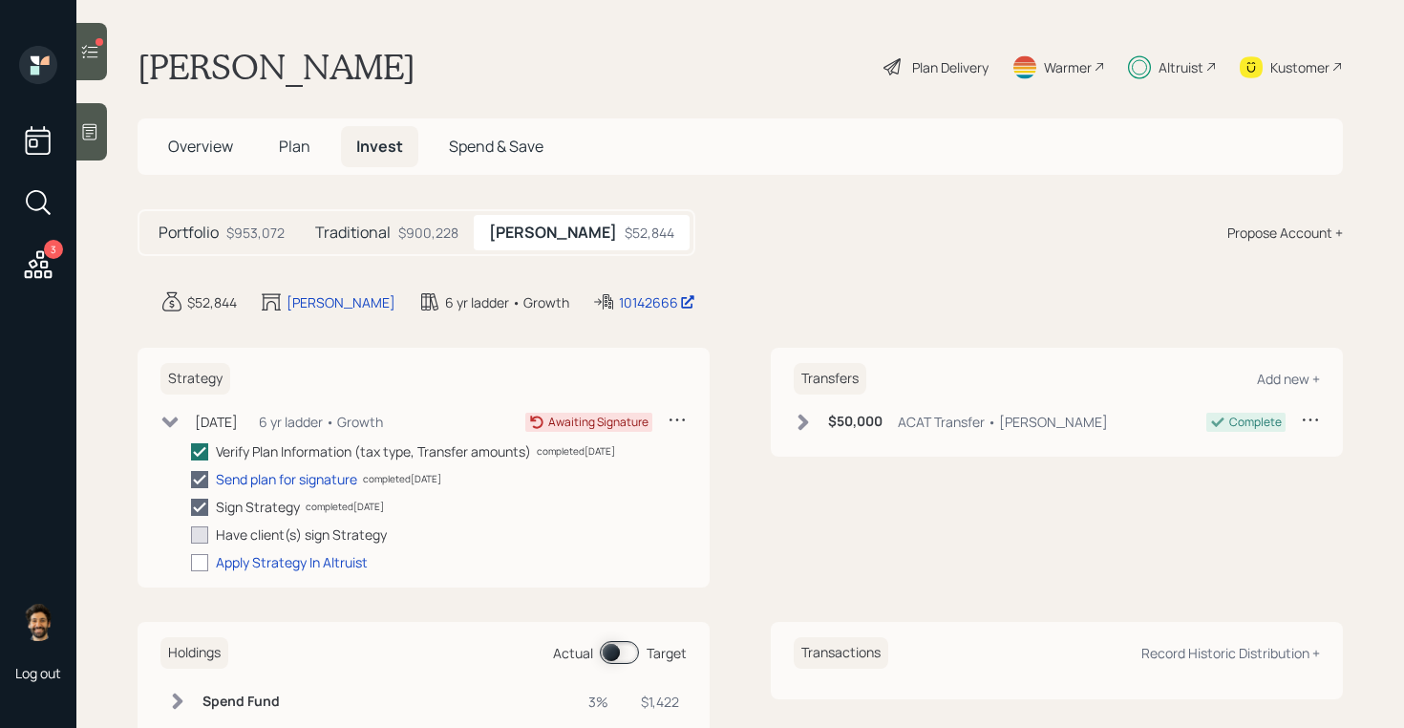
click at [1166, 75] on div "Altruist" at bounding box center [1180, 67] width 45 height 20
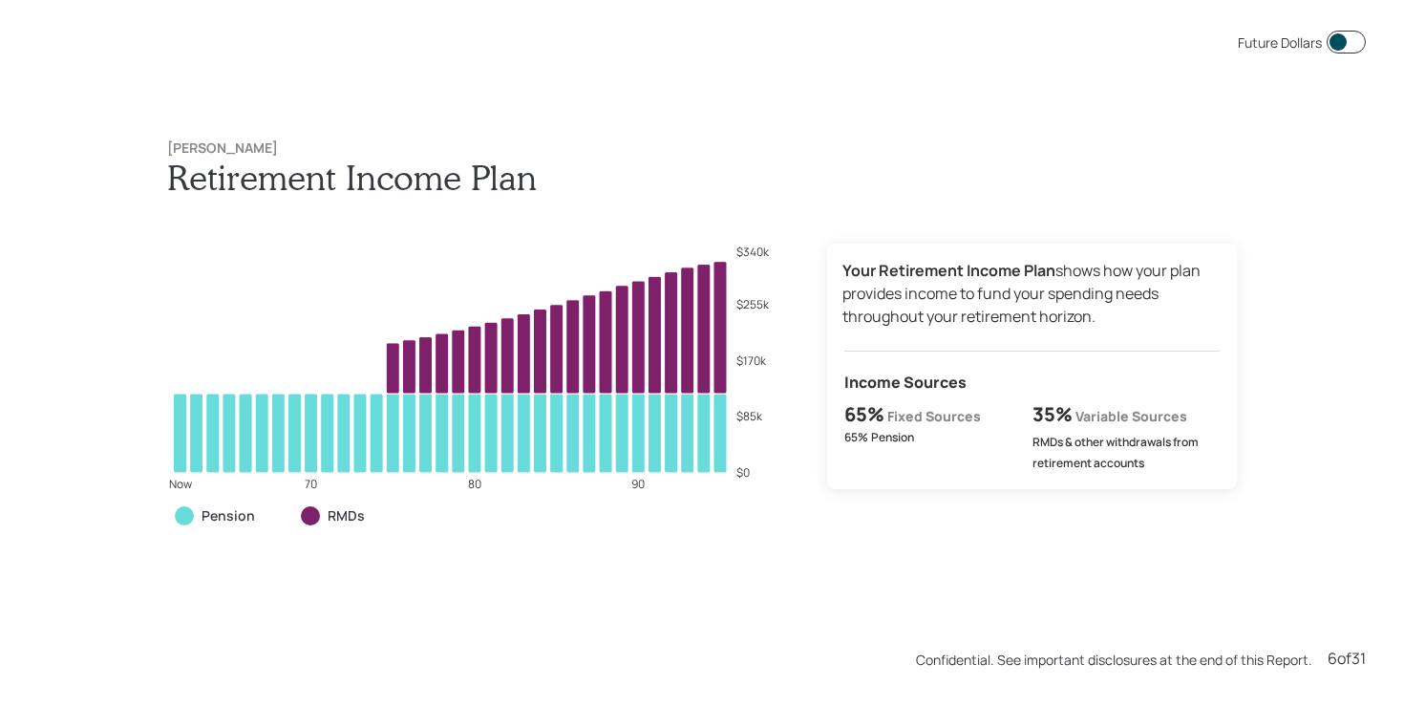
scroll to position [3638, 0]
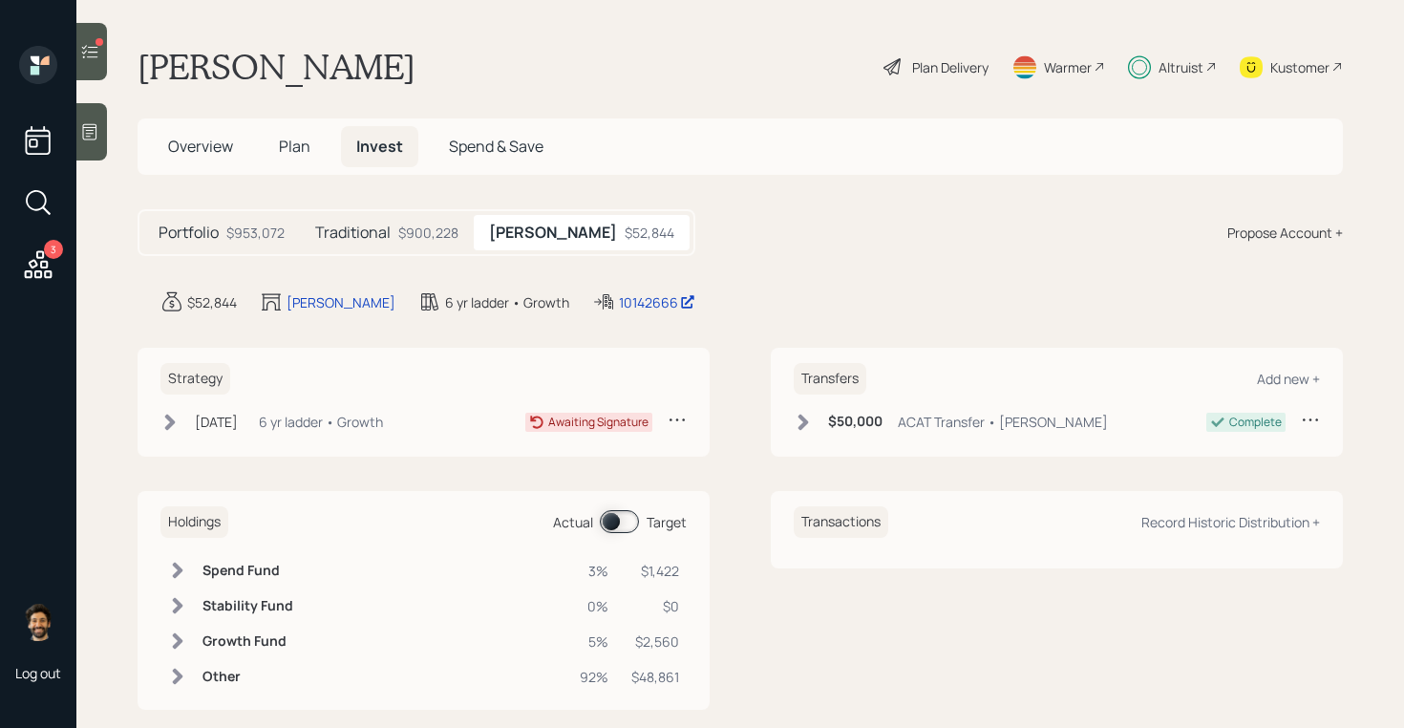
click at [176, 417] on icon at bounding box center [169, 421] width 19 height 19
click at [193, 431] on div "Oct 2, 2025 Thursday, October 2, 2025 11:12 AM EDT 6 yr ladder • Growth" at bounding box center [271, 422] width 222 height 24
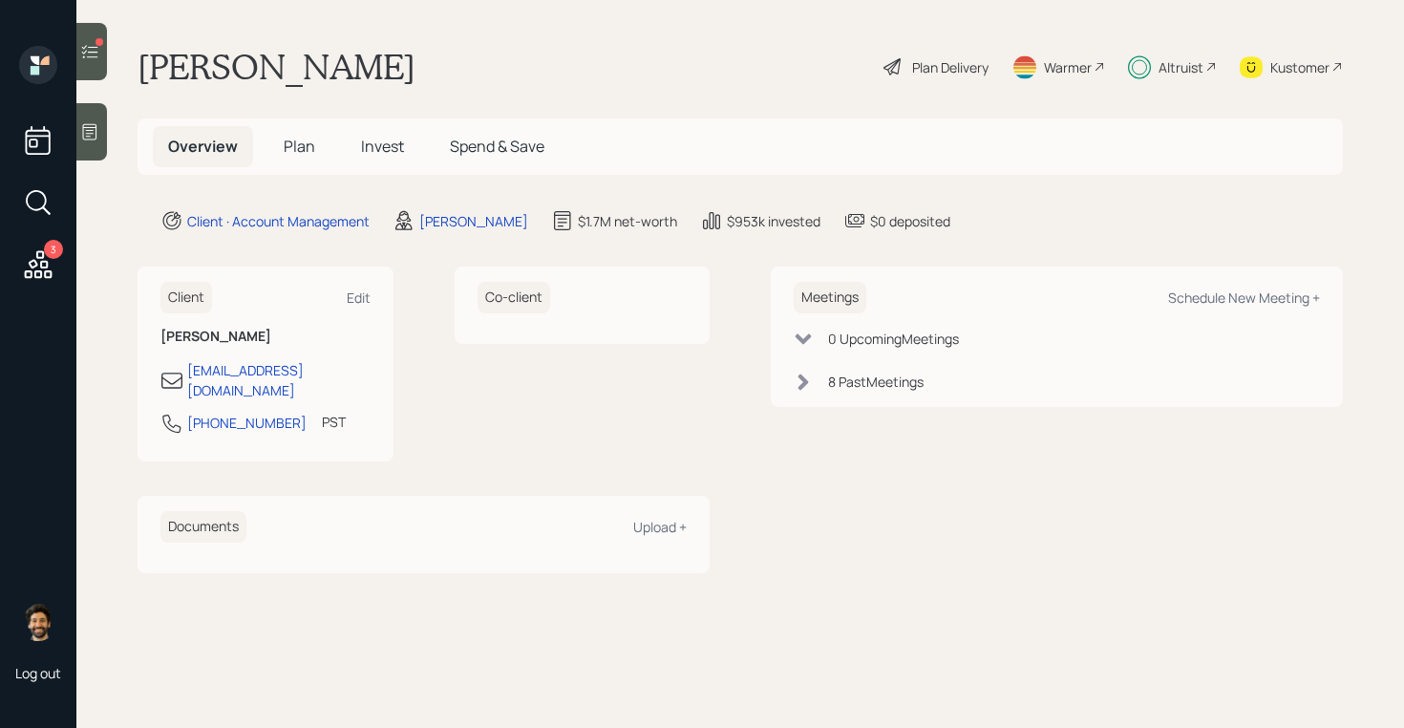
click at [371, 154] on span "Invest" at bounding box center [382, 146] width 43 height 21
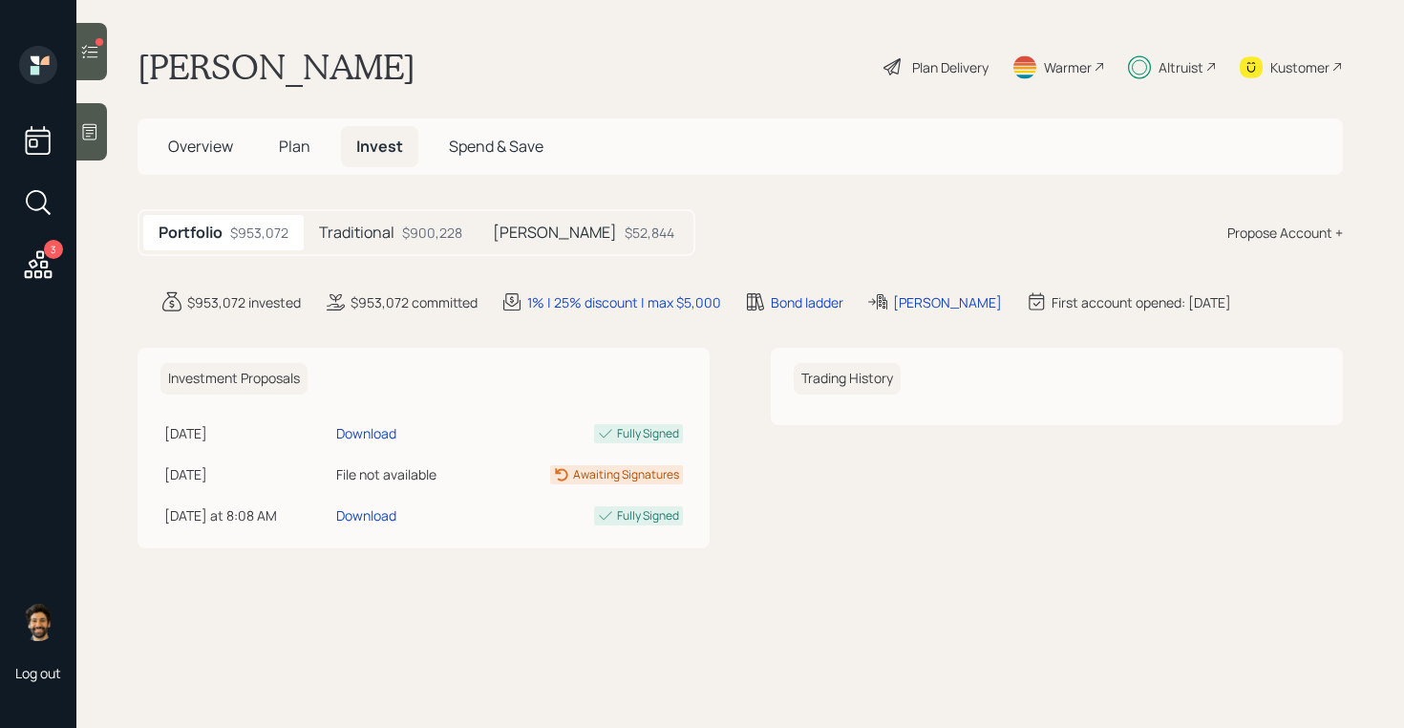
click at [543, 219] on div "Roth $52,844" at bounding box center [583, 232] width 212 height 35
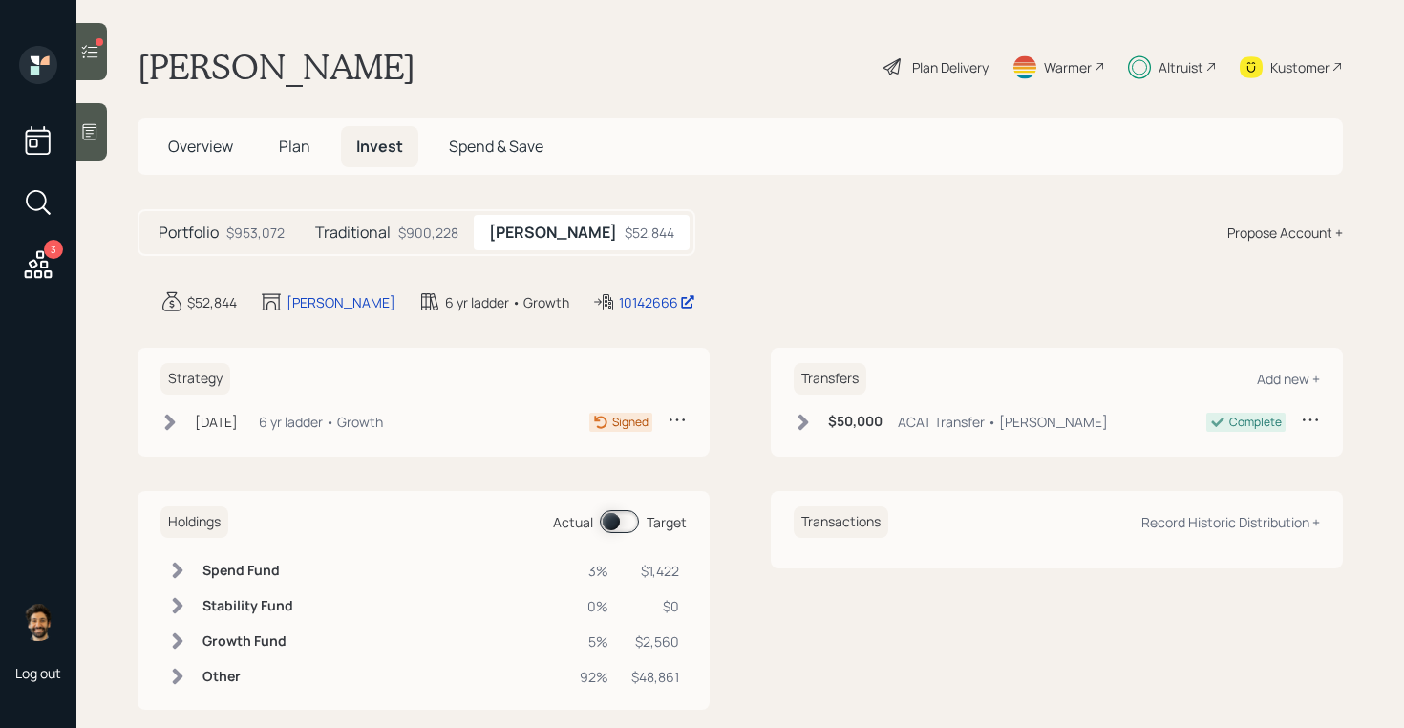
click at [307, 427] on div "6 yr ladder • Growth" at bounding box center [321, 422] width 124 height 20
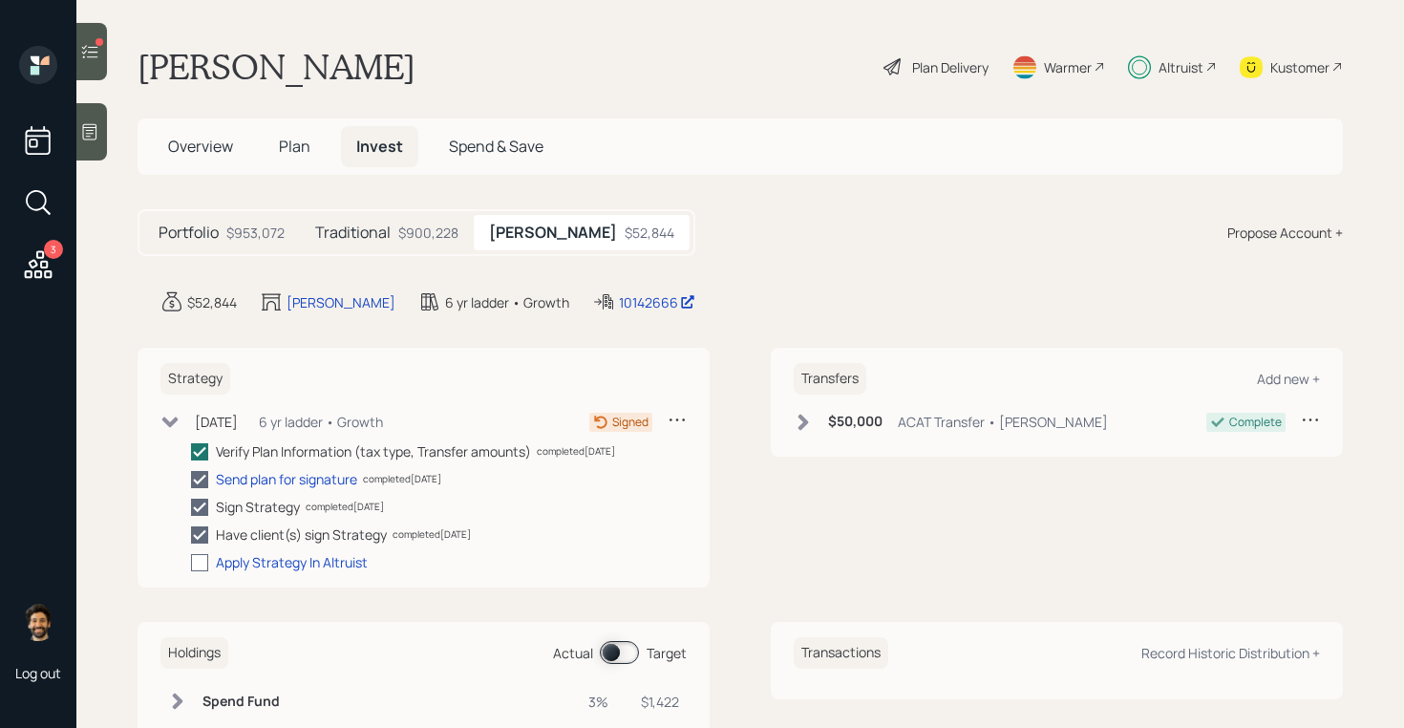
click at [203, 565] on div at bounding box center [199, 562] width 17 height 17
click at [191, 562] on input "checkbox" at bounding box center [190, 561] width 1 height 1
checkbox input "true"
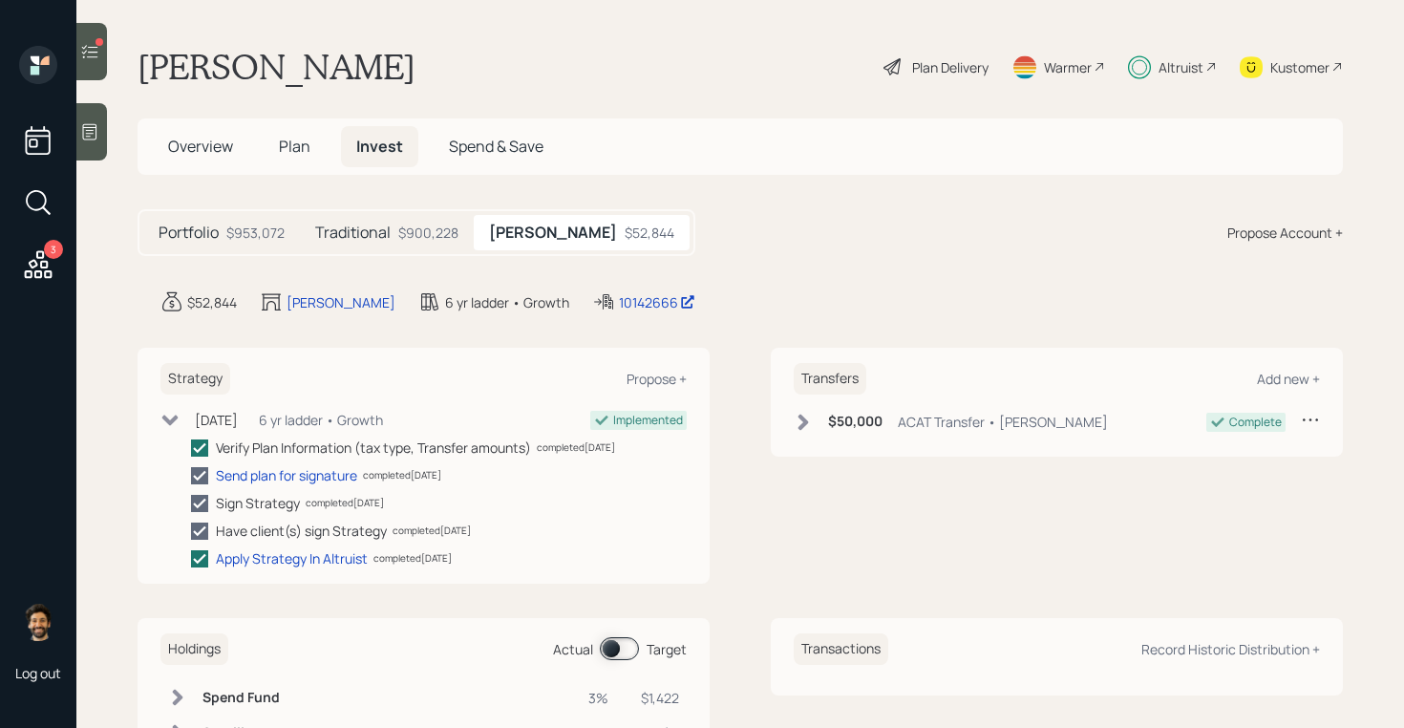
click at [88, 40] on div at bounding box center [91, 51] width 31 height 57
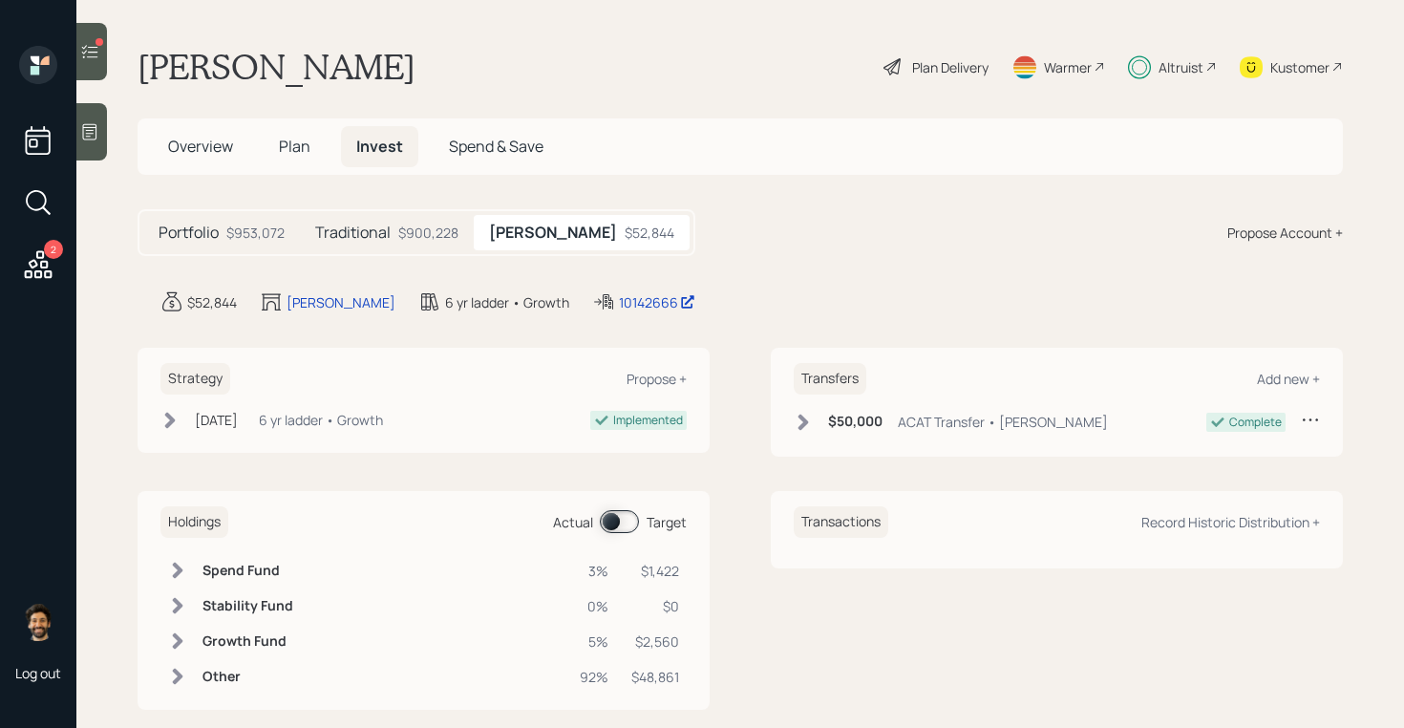
click at [85, 40] on div at bounding box center [91, 51] width 31 height 57
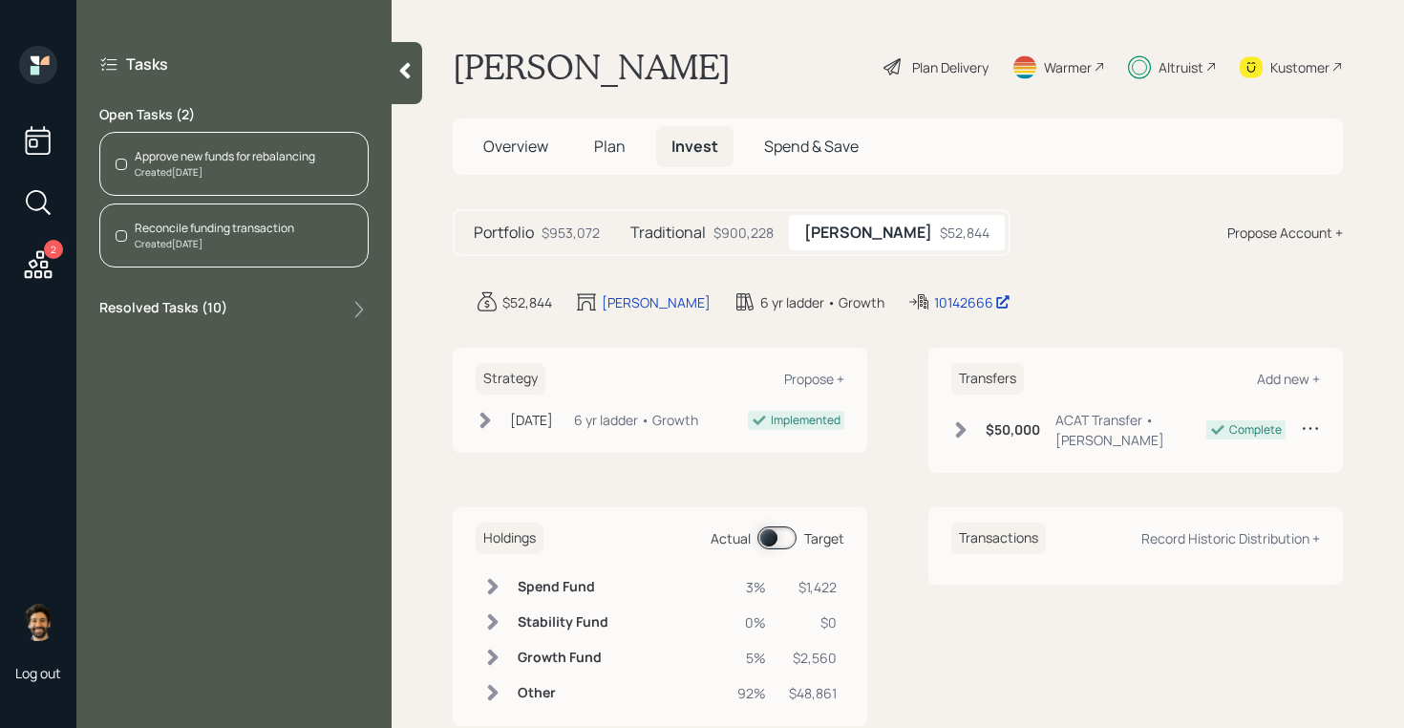
click at [235, 158] on div "Approve new funds for rebalancing" at bounding box center [225, 156] width 180 height 17
click at [165, 227] on div "Reconcile funding transaction" at bounding box center [214, 228] width 159 height 17
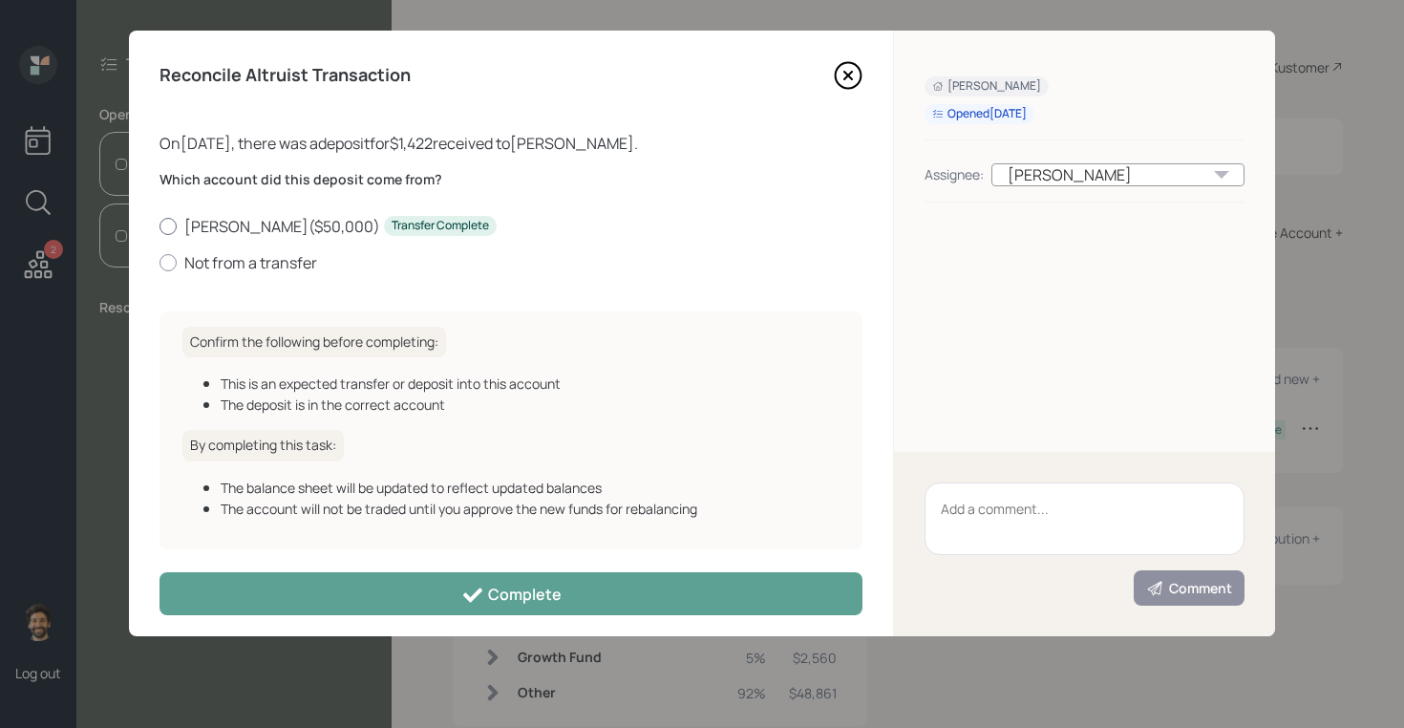
click at [210, 225] on label "[PERSON_NAME] ( $50,000 ) Transfer Complete" at bounding box center [510, 226] width 703 height 21
click at [159, 225] on input "Roth IRA ( $50,000 ) Transfer Complete" at bounding box center [158, 225] width 1 height 1
radio input "true"
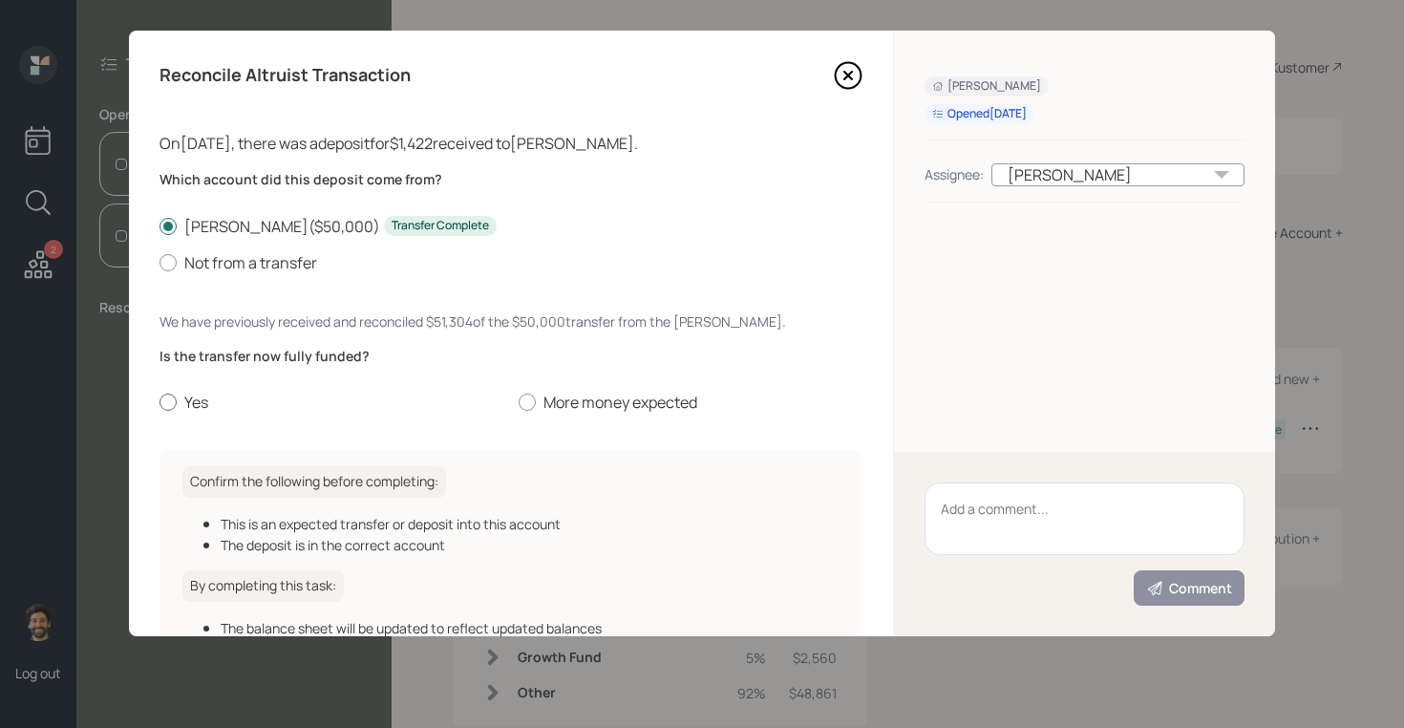
click at [191, 406] on label "Yes" at bounding box center [331, 401] width 344 height 21
click at [159, 403] on input "Yes" at bounding box center [158, 402] width 1 height 1
radio input "true"
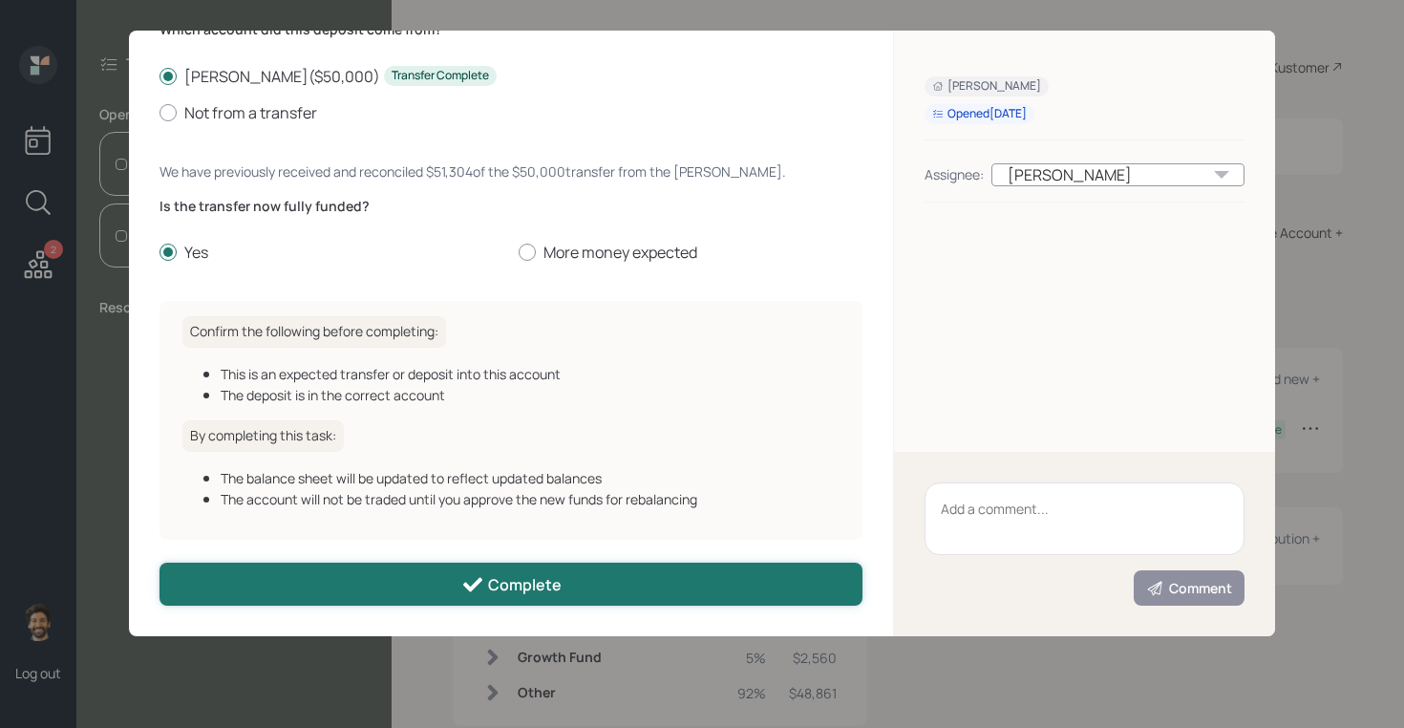
click at [324, 587] on button "Complete" at bounding box center [510, 583] width 703 height 43
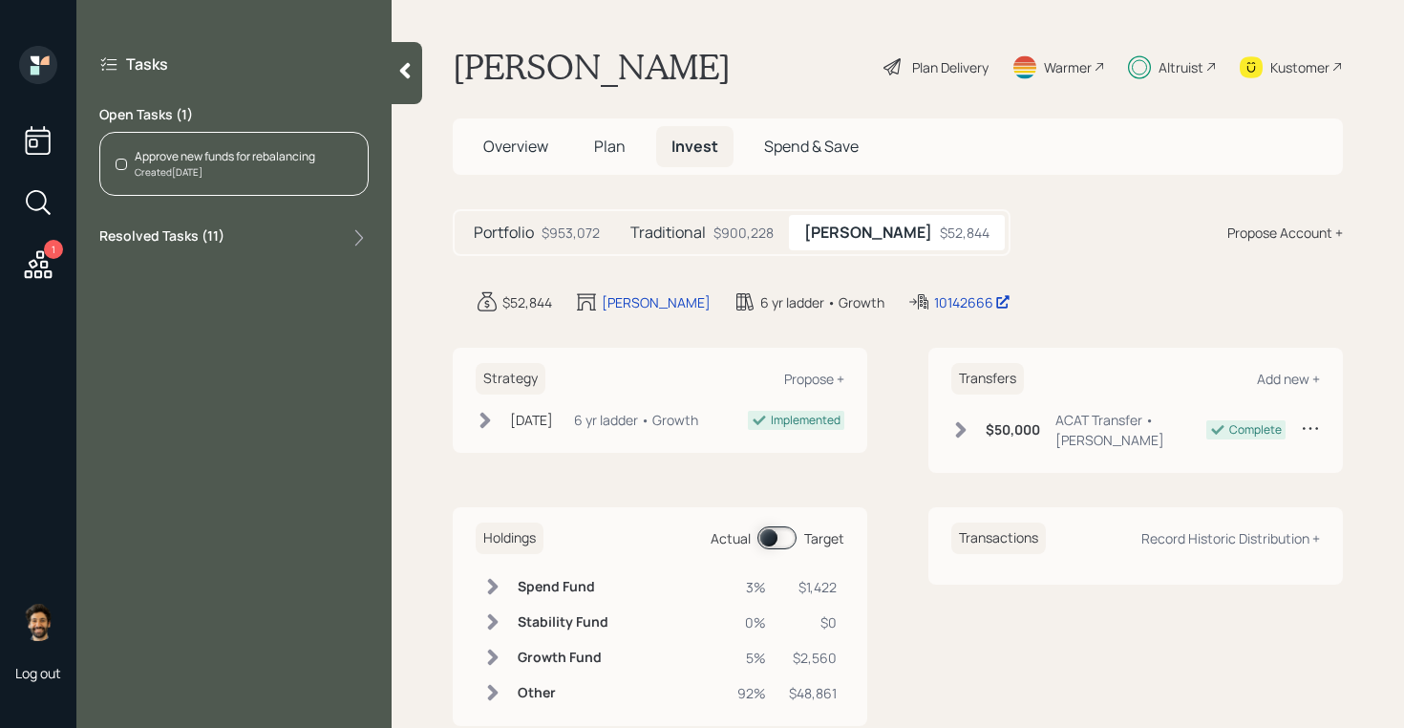
click at [155, 160] on div "Approve new funds for rebalancing" at bounding box center [225, 156] width 180 height 17
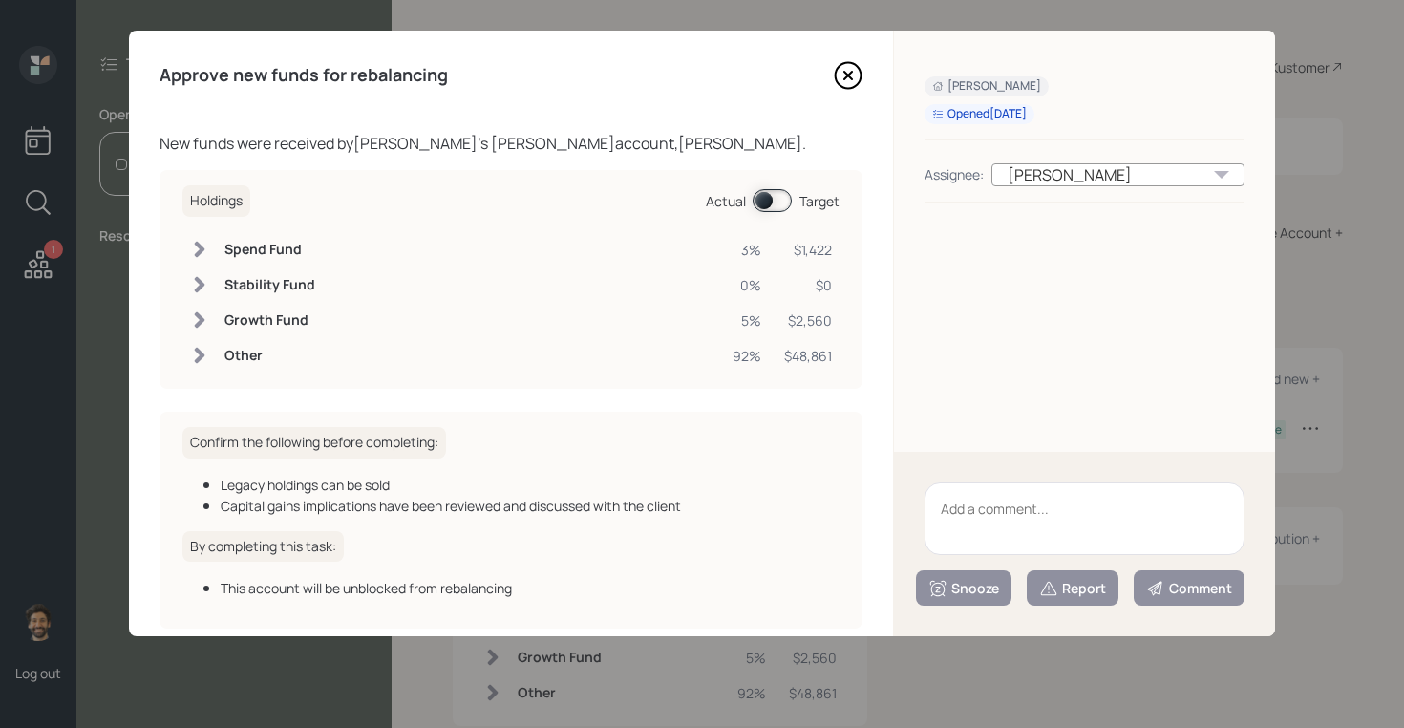
scroll to position [90, 0]
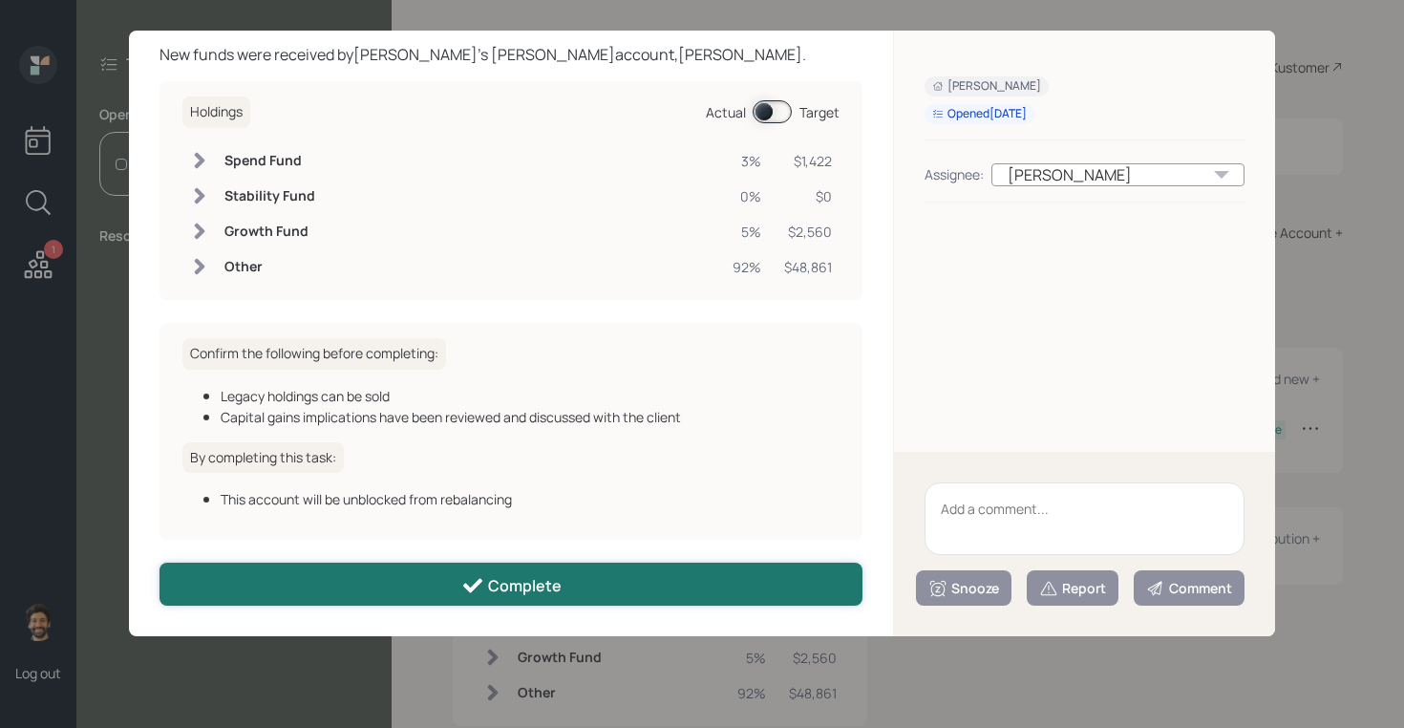
click at [363, 587] on button "Complete" at bounding box center [510, 583] width 703 height 43
